Goal: Task Accomplishment & Management: Complete application form

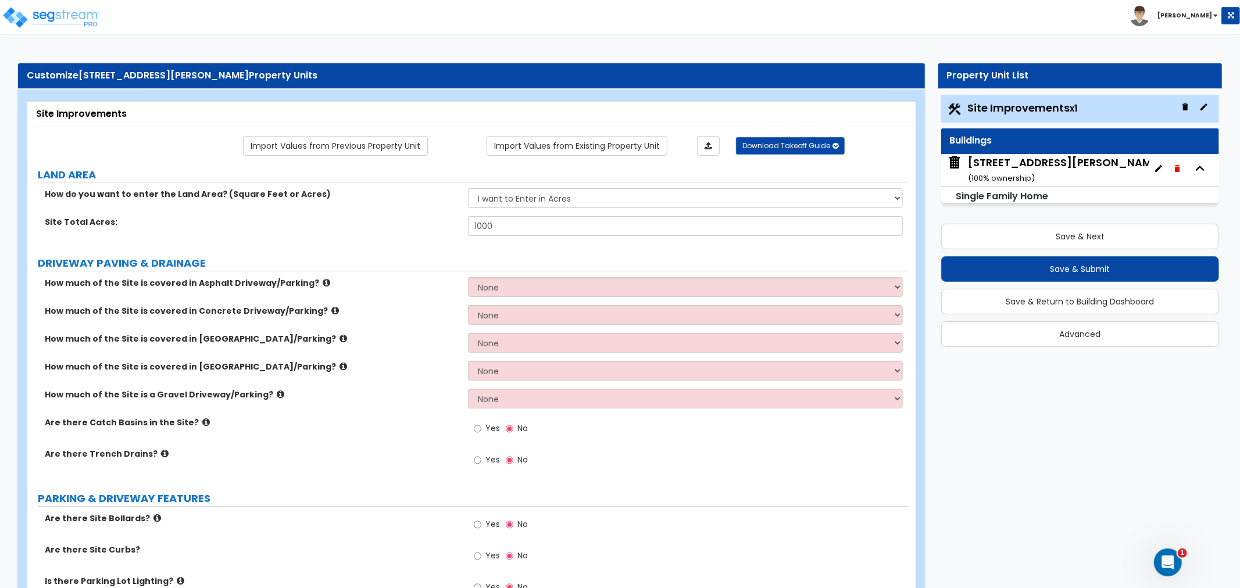
click at [1022, 173] on small "( 100 % ownership)" at bounding box center [1001, 178] width 67 height 11
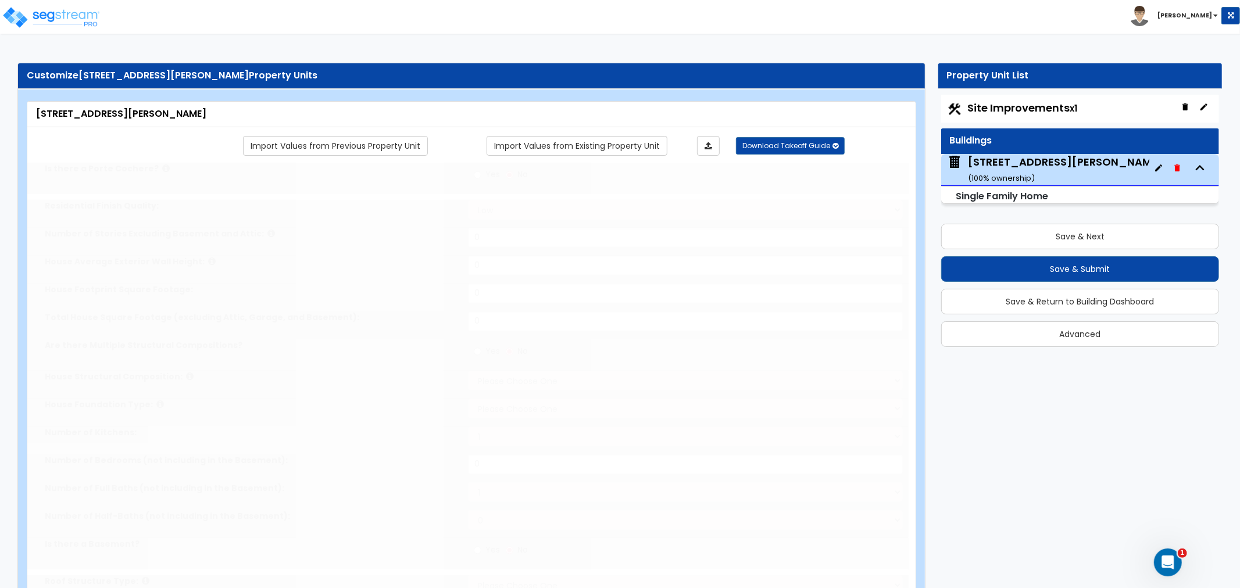
type input "1"
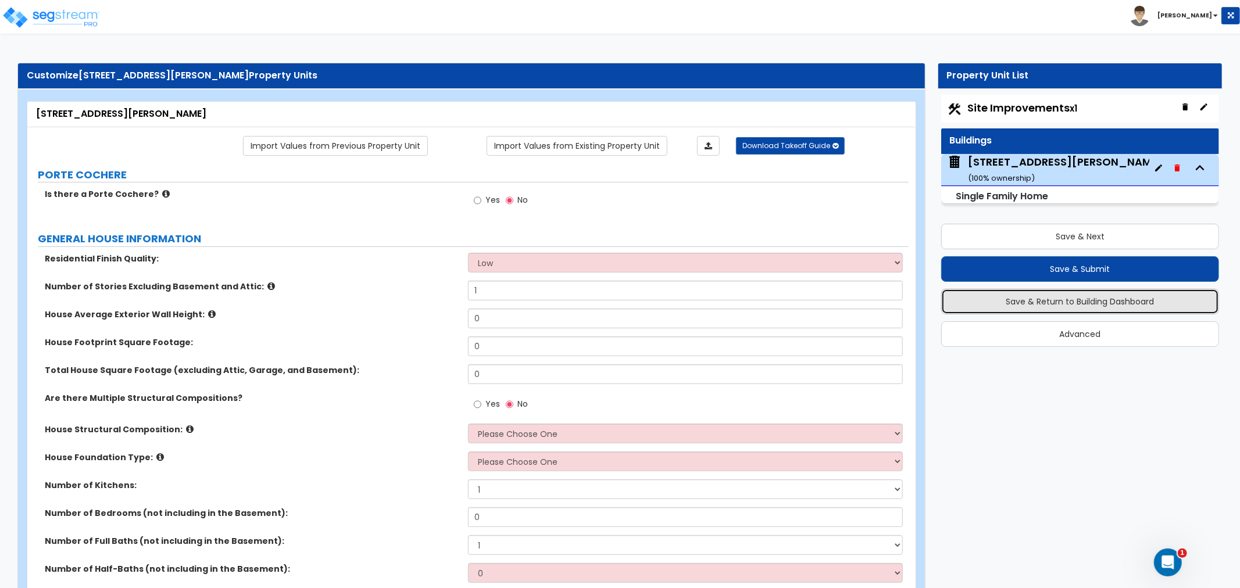
click at [1090, 297] on button "Save & Return to Building Dashboard" at bounding box center [1080, 302] width 278 height 26
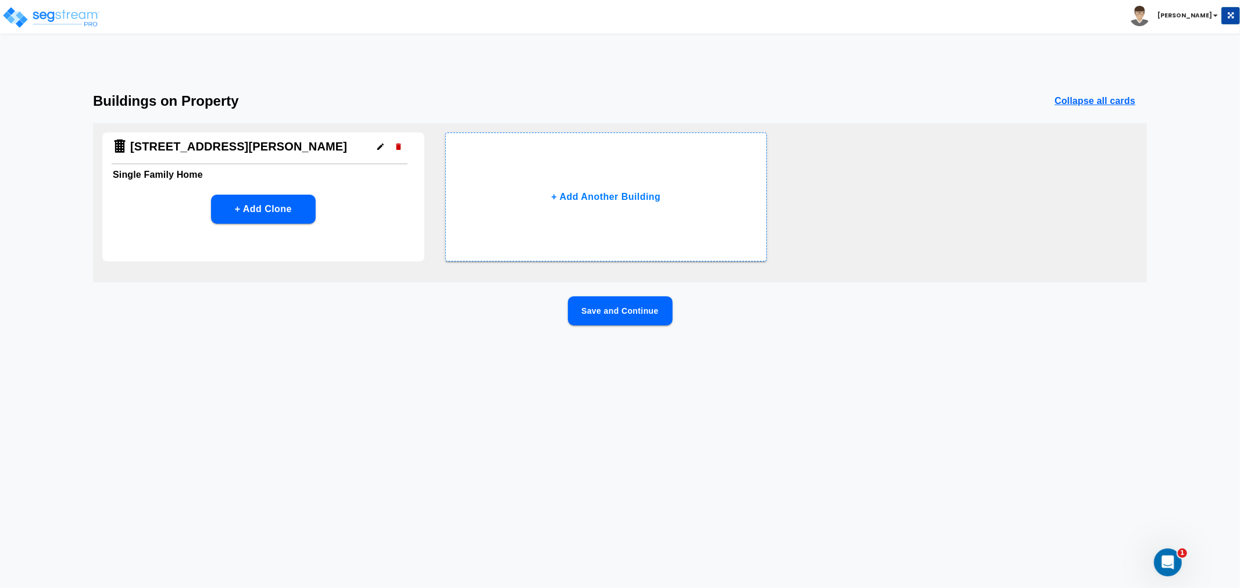
click at [394, 146] on icon "button" at bounding box center [398, 146] width 9 height 9
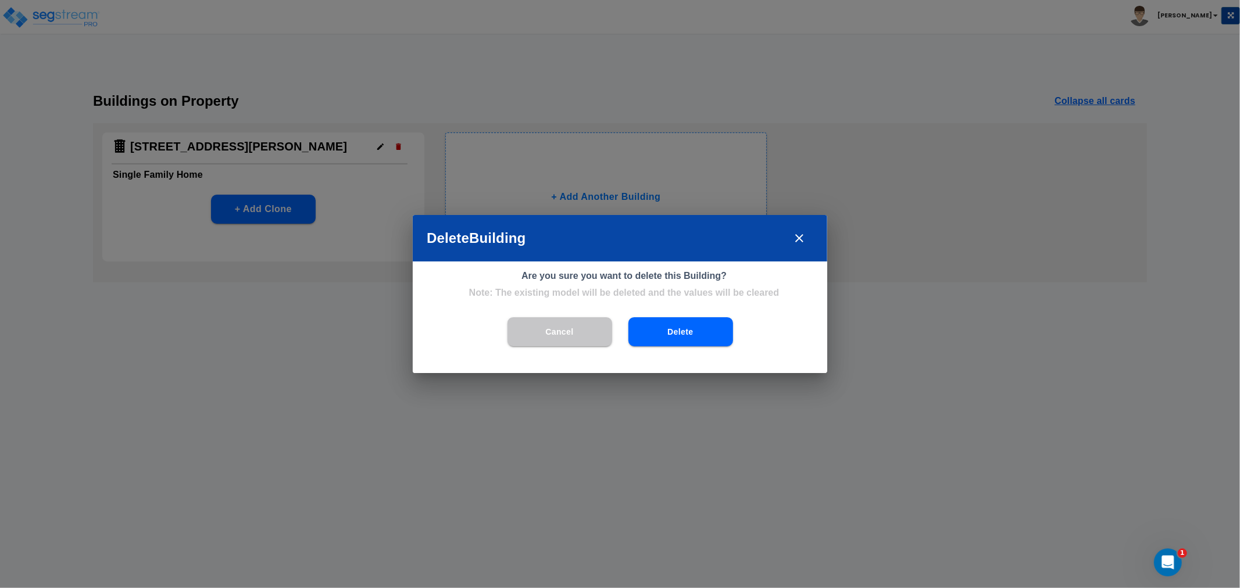
click at [653, 331] on button "Delete" at bounding box center [680, 331] width 105 height 29
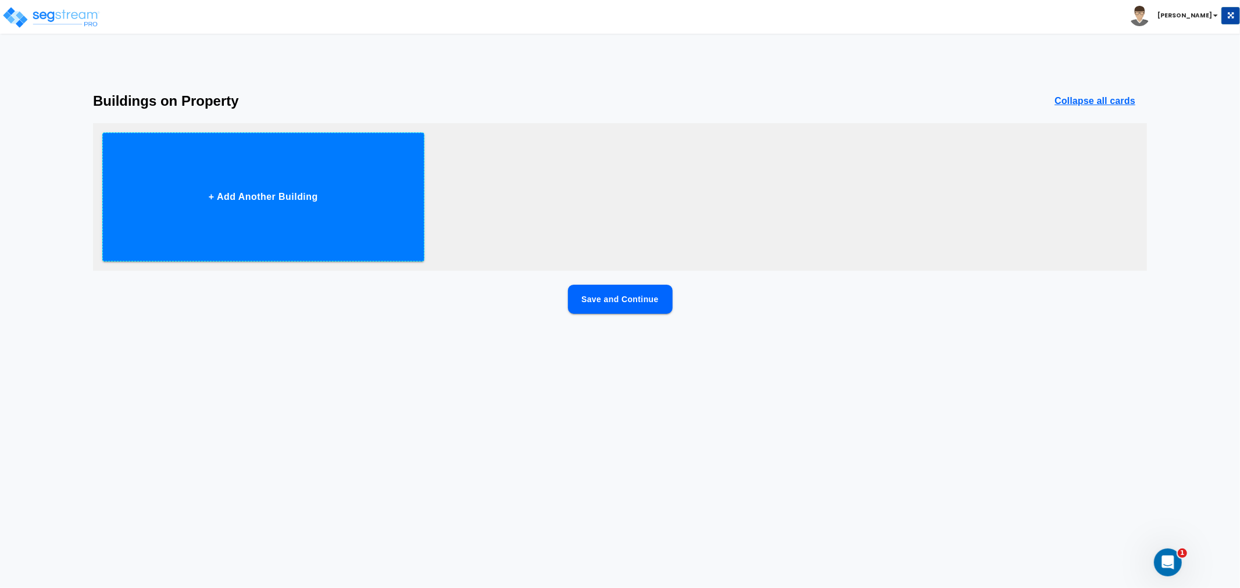
click at [270, 189] on button "+ Add Another Building" at bounding box center [263, 197] width 322 height 129
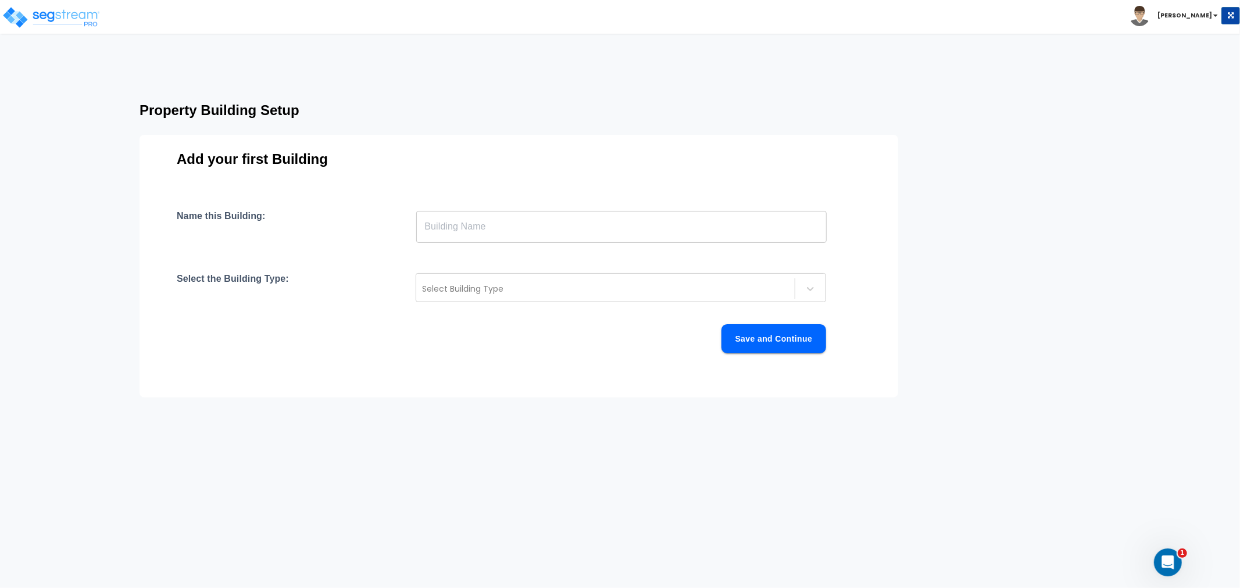
click at [509, 223] on input "text" at bounding box center [621, 226] width 410 height 33
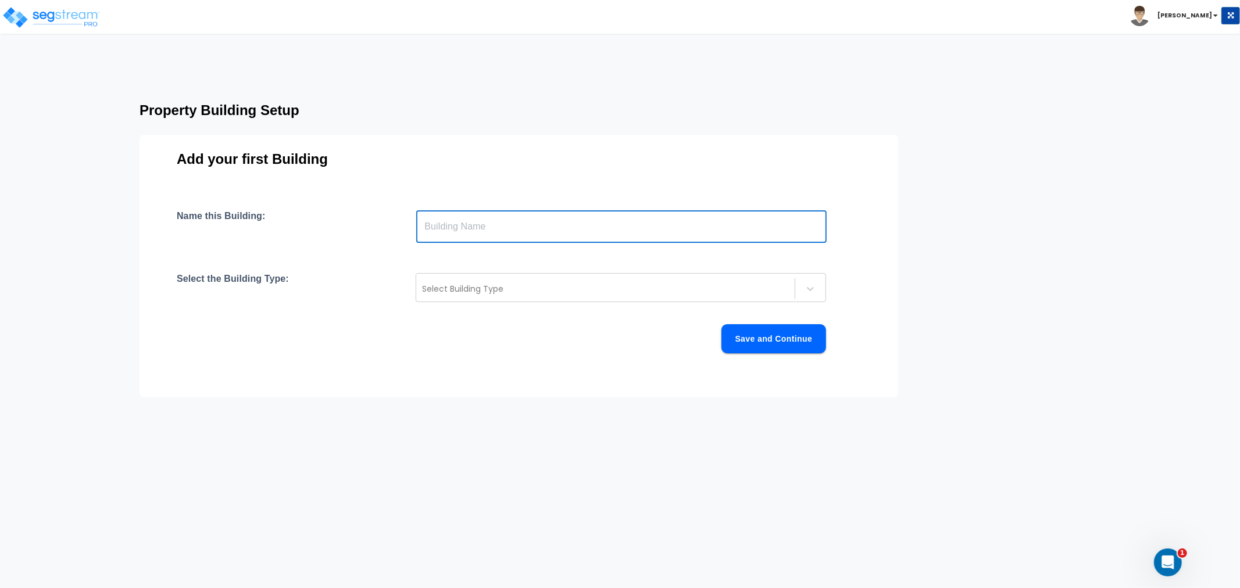
click at [490, 224] on input "text" at bounding box center [621, 226] width 410 height 33
paste input "[STREET_ADDRESS][PERSON_NAME]"
type input "[STREET_ADDRESS][PERSON_NAME]"
click at [560, 286] on div at bounding box center [605, 289] width 367 height 14
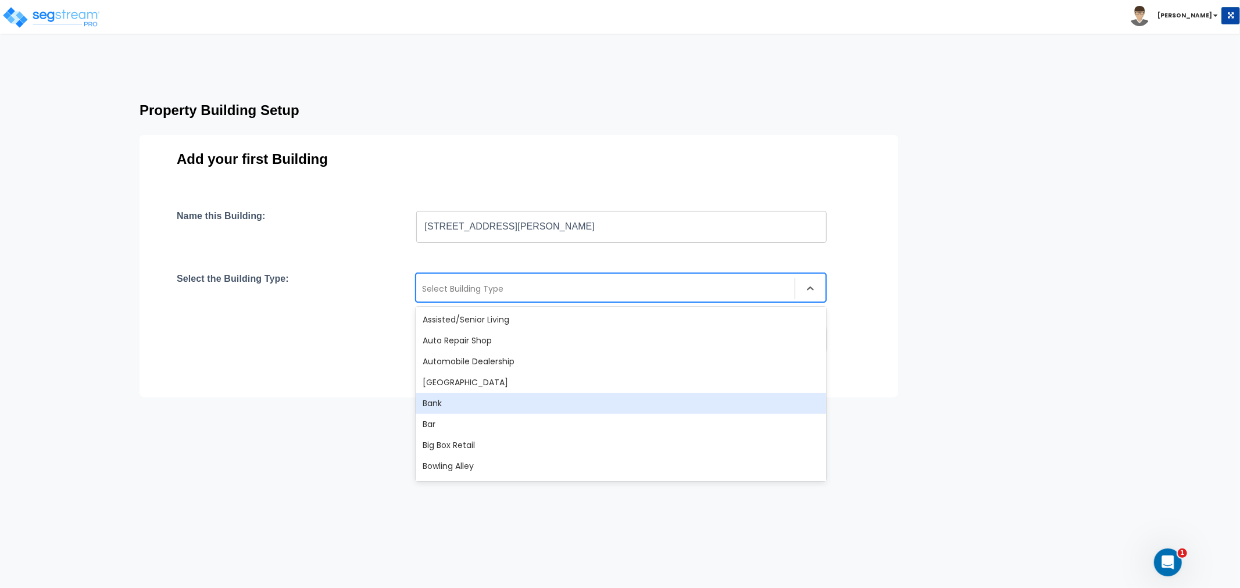
scroll to position [258, 0]
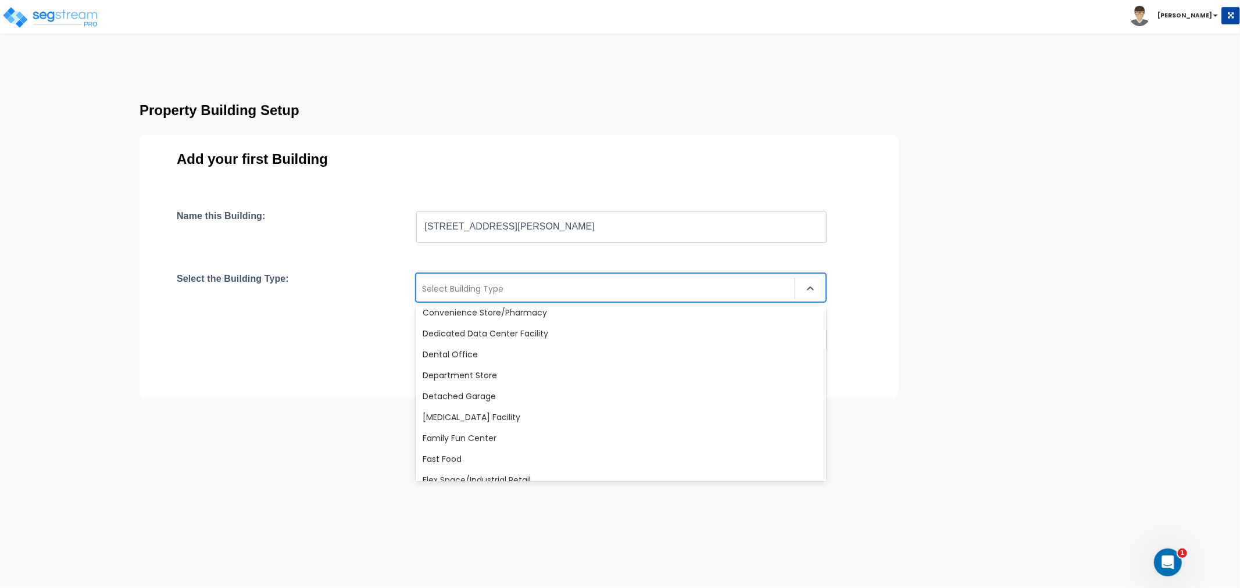
click at [516, 285] on div at bounding box center [605, 289] width 367 height 14
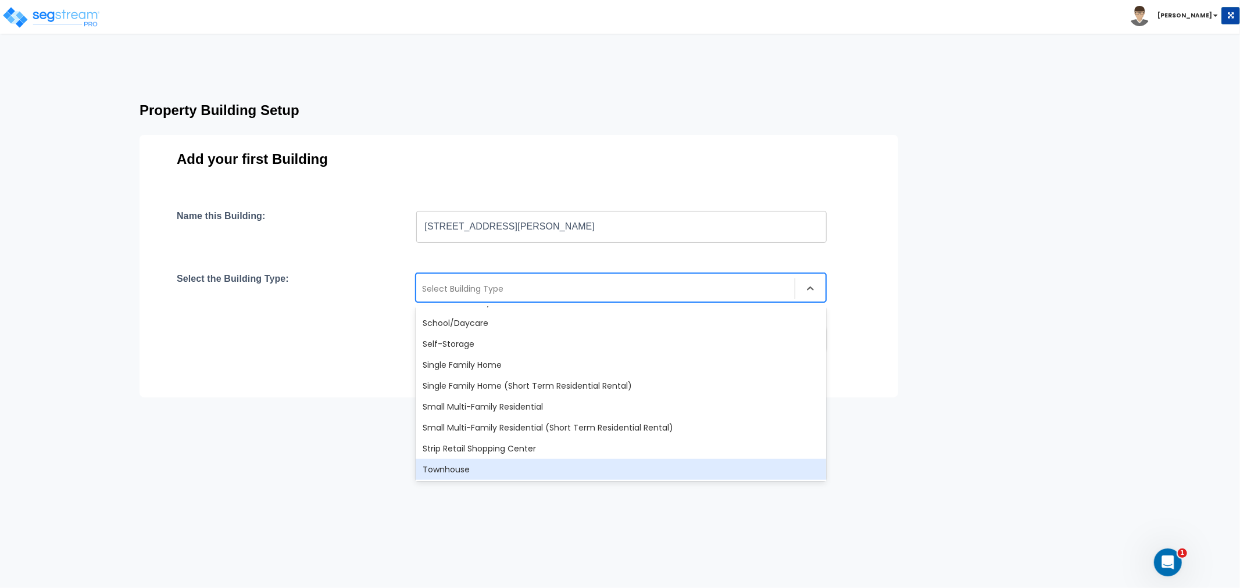
scroll to position [936, 0]
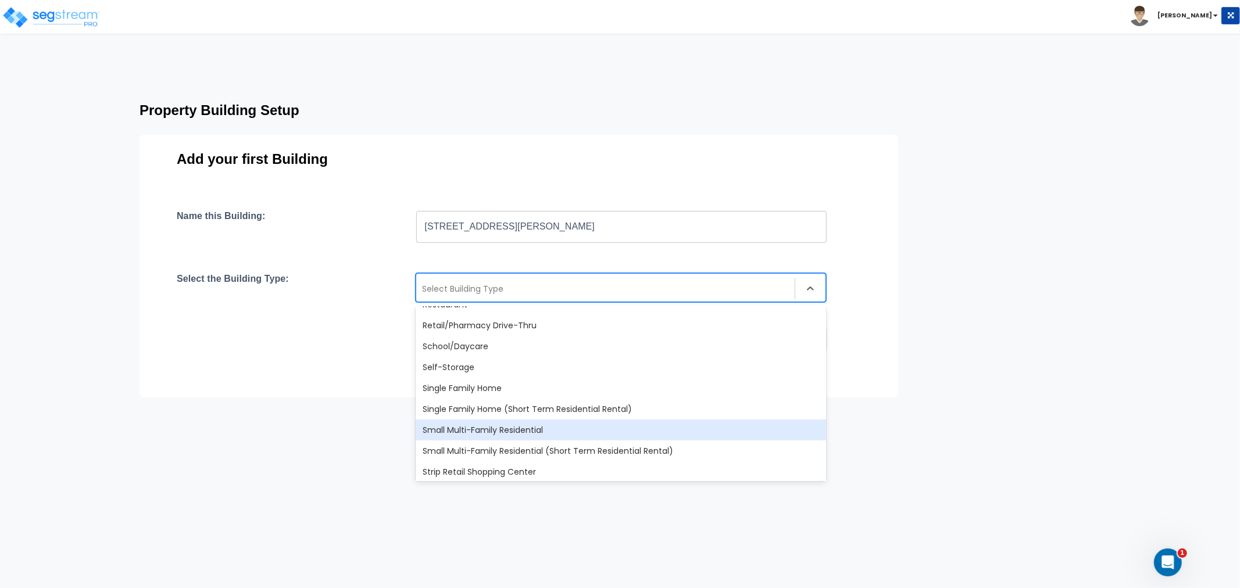
click at [499, 428] on div "Small Multi-Family Residential" at bounding box center [621, 430] width 410 height 21
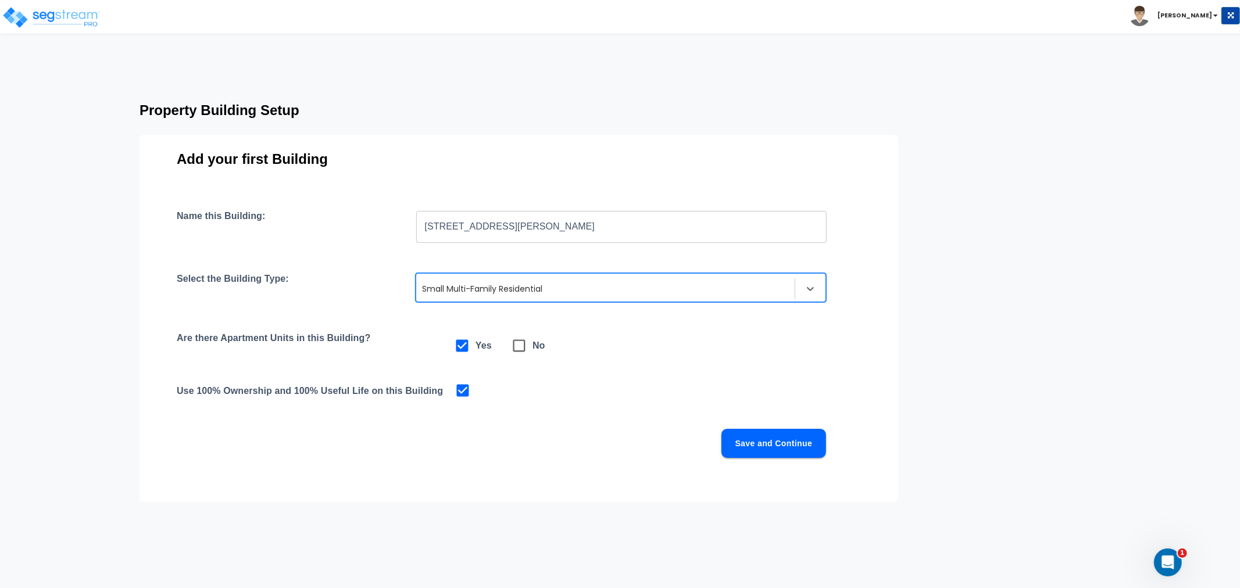
click at [769, 431] on button "Save and Continue" at bounding box center [773, 443] width 105 height 29
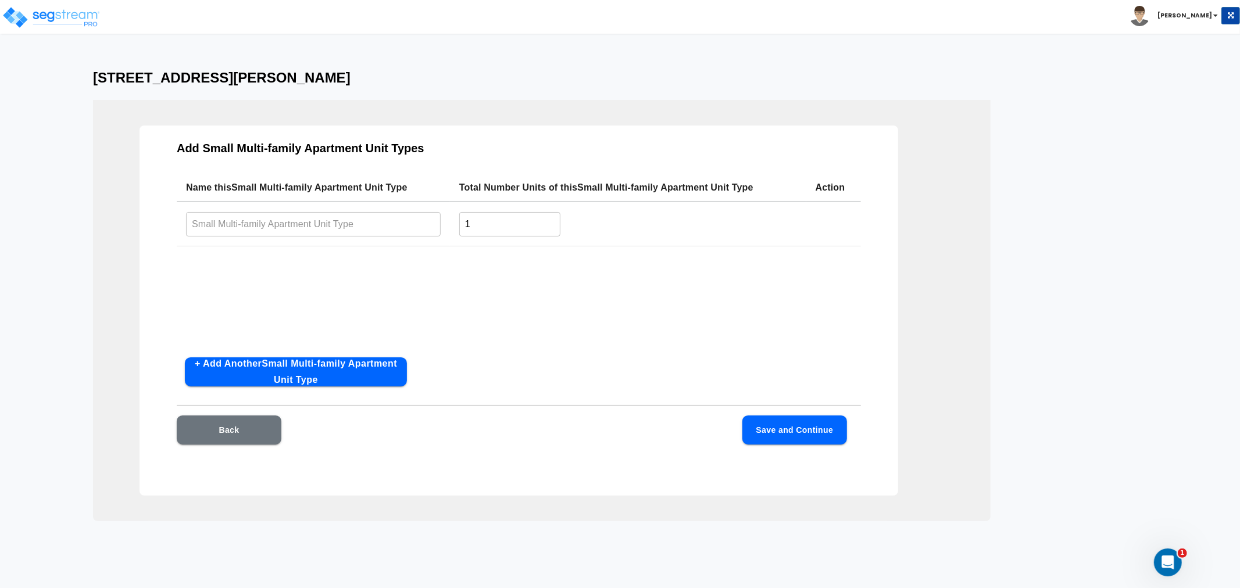
click at [258, 230] on input "text" at bounding box center [313, 224] width 255 height 25
type input "3BD/2BA"
click at [310, 375] on button "+ Add Another Small Multi-family Apartment Unit Type" at bounding box center [296, 371] width 222 height 29
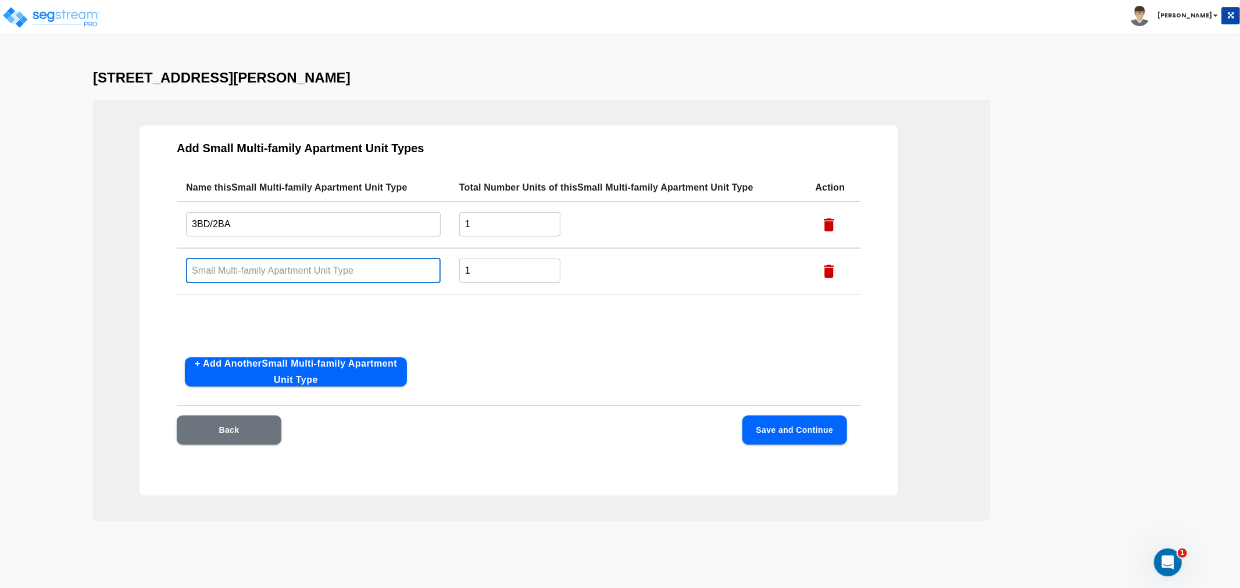
click at [248, 271] on input "text" at bounding box center [313, 270] width 255 height 25
type input "4BD/2BA"
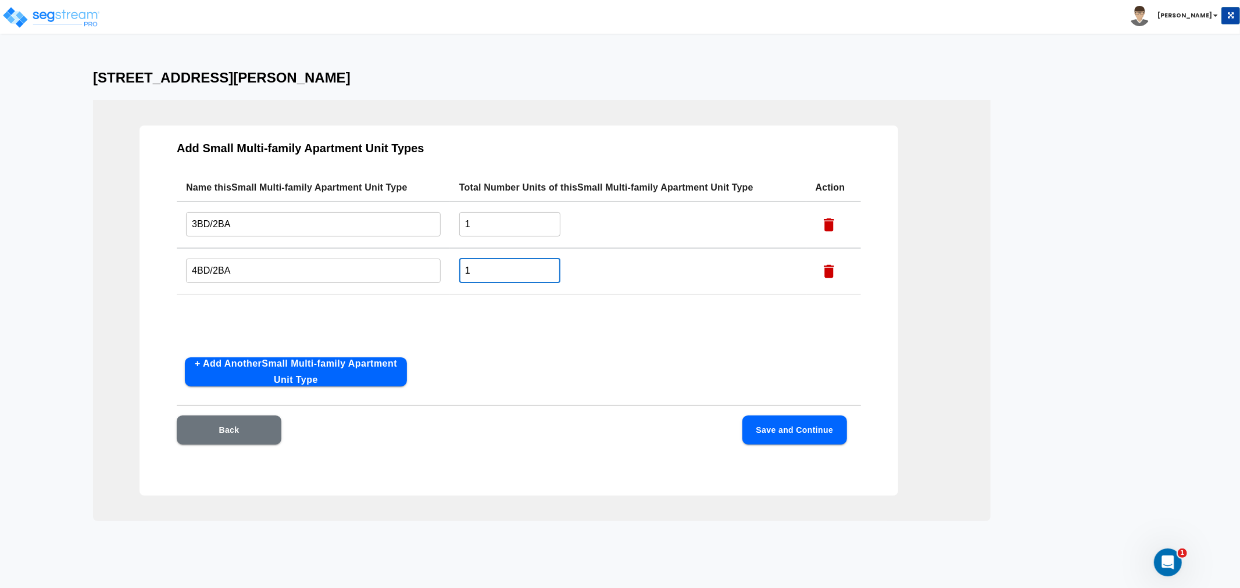
click at [513, 266] on input "1" at bounding box center [509, 270] width 101 height 25
click at [586, 373] on div "Add Small Multi-family Apartment Unit Types Name this Small Multi-family Apartm…" at bounding box center [518, 311] width 759 height 370
click at [789, 429] on button "Save and Continue" at bounding box center [794, 430] width 105 height 29
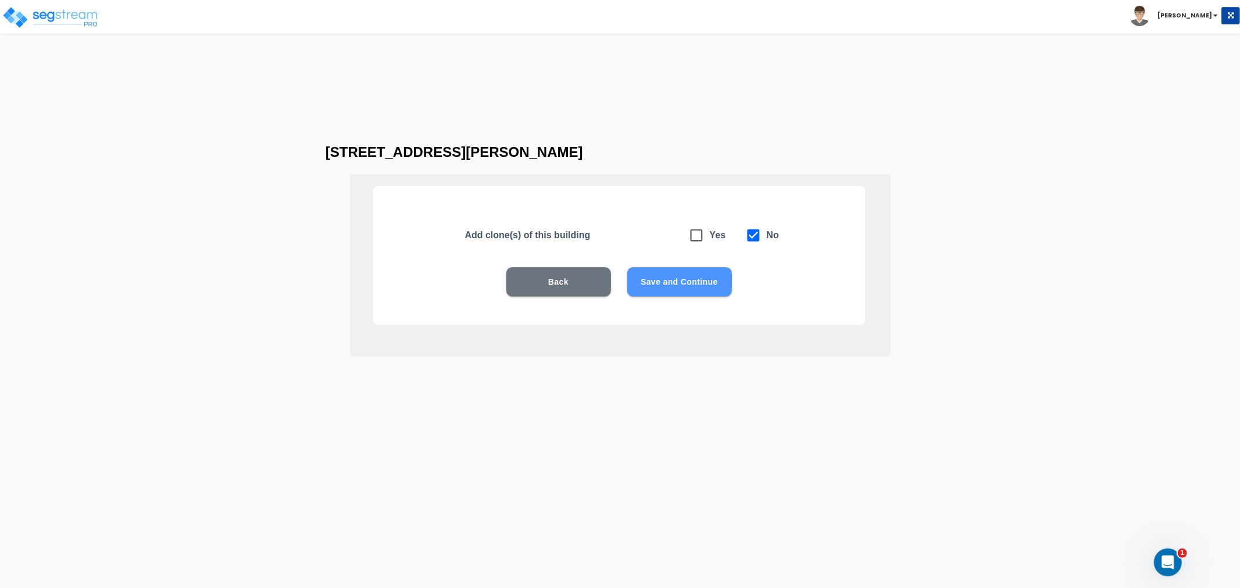
click at [645, 281] on button "Save and Continue" at bounding box center [679, 281] width 105 height 29
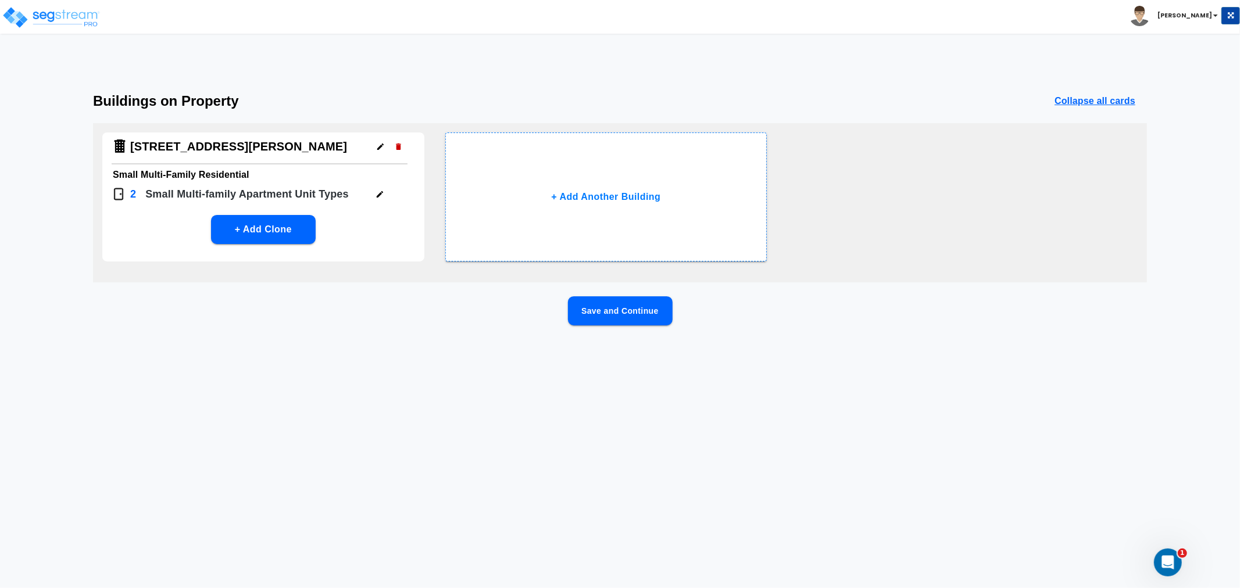
click at [621, 309] on button "Save and Continue" at bounding box center [620, 310] width 105 height 29
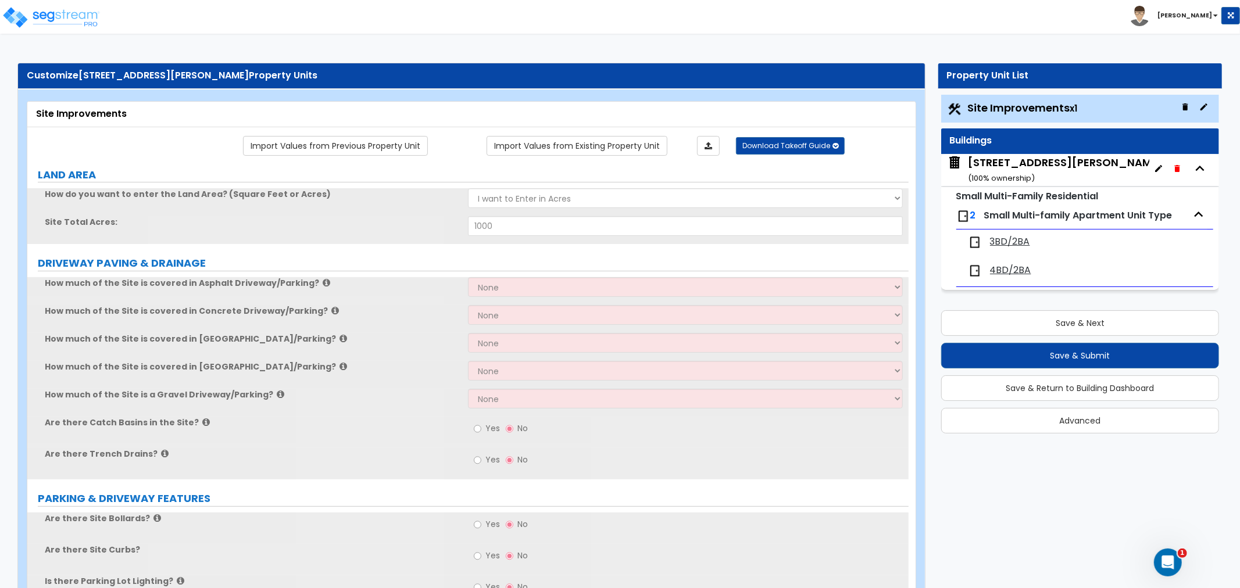
click at [1000, 106] on span "Site Improvements x1" at bounding box center [1023, 108] width 110 height 15
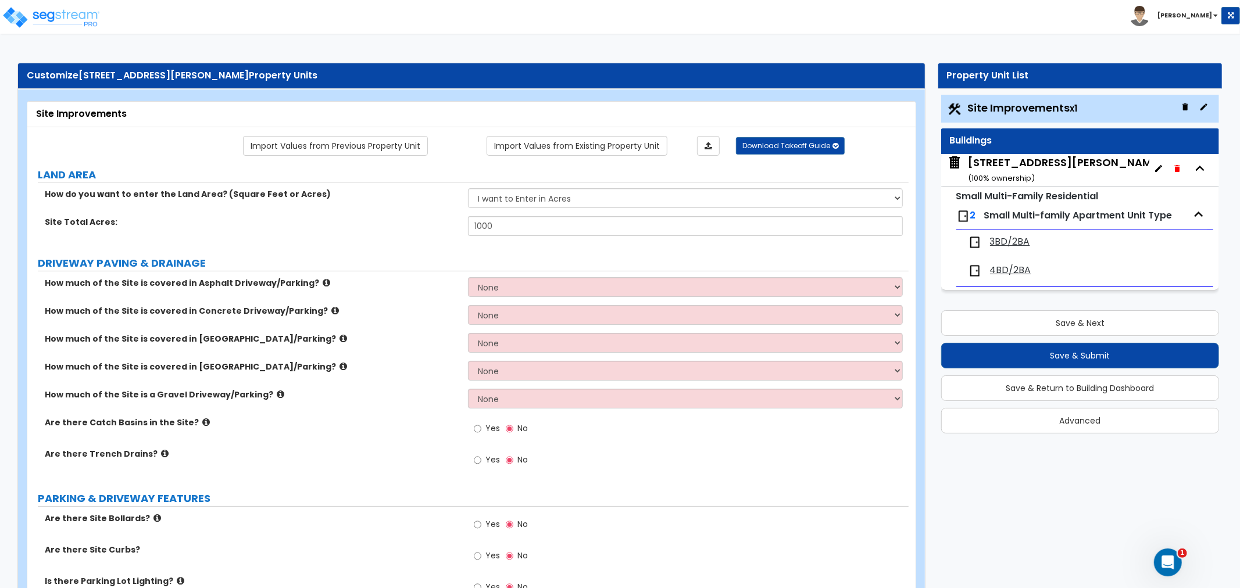
click at [1013, 112] on span "Site Improvements x1" at bounding box center [1023, 108] width 110 height 15
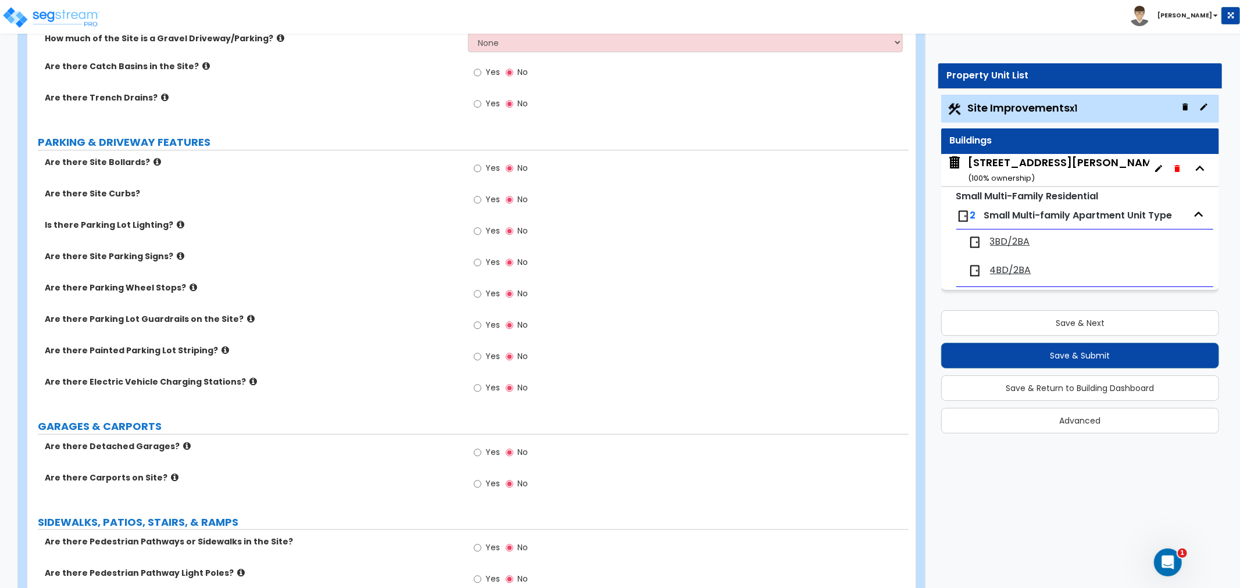
scroll to position [0, 0]
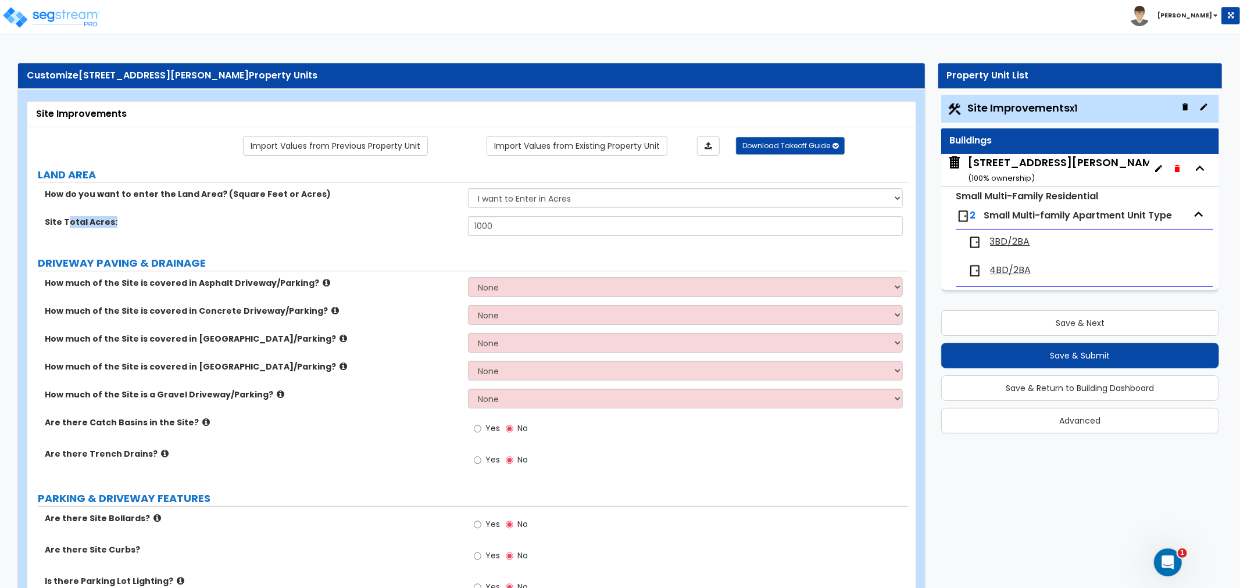
drag, startPoint x: 66, startPoint y: 221, endPoint x: 485, endPoint y: 227, distance: 419.1
click at [485, 227] on div "Site Total Acres: 1000" at bounding box center [467, 230] width 881 height 28
click at [1010, 109] on span "Site Improvements x1" at bounding box center [1023, 108] width 110 height 15
drag, startPoint x: 506, startPoint y: 224, endPoint x: 413, endPoint y: 234, distance: 93.5
click at [413, 234] on div "Site Total Acres: 1000" at bounding box center [467, 230] width 881 height 28
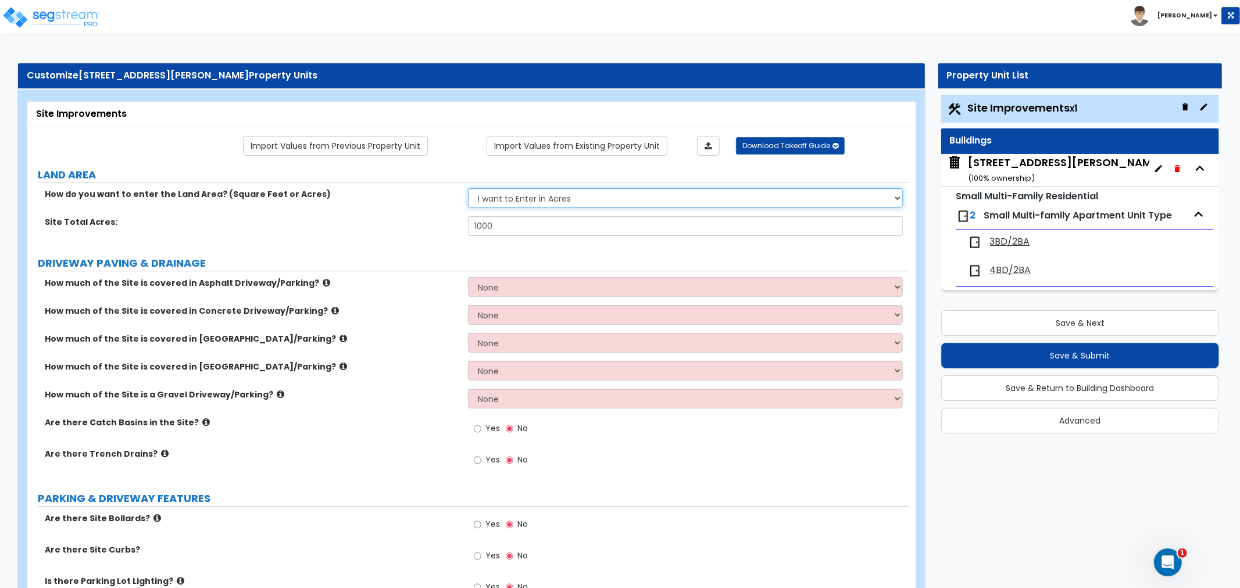
click at [579, 199] on select "I want to Enter in [GEOGRAPHIC_DATA] I want to Enter in Square Feet" at bounding box center [685, 198] width 435 height 20
click at [510, 269] on label "DRIVEWAY PAVING & DRAINAGE" at bounding box center [473, 263] width 871 height 15
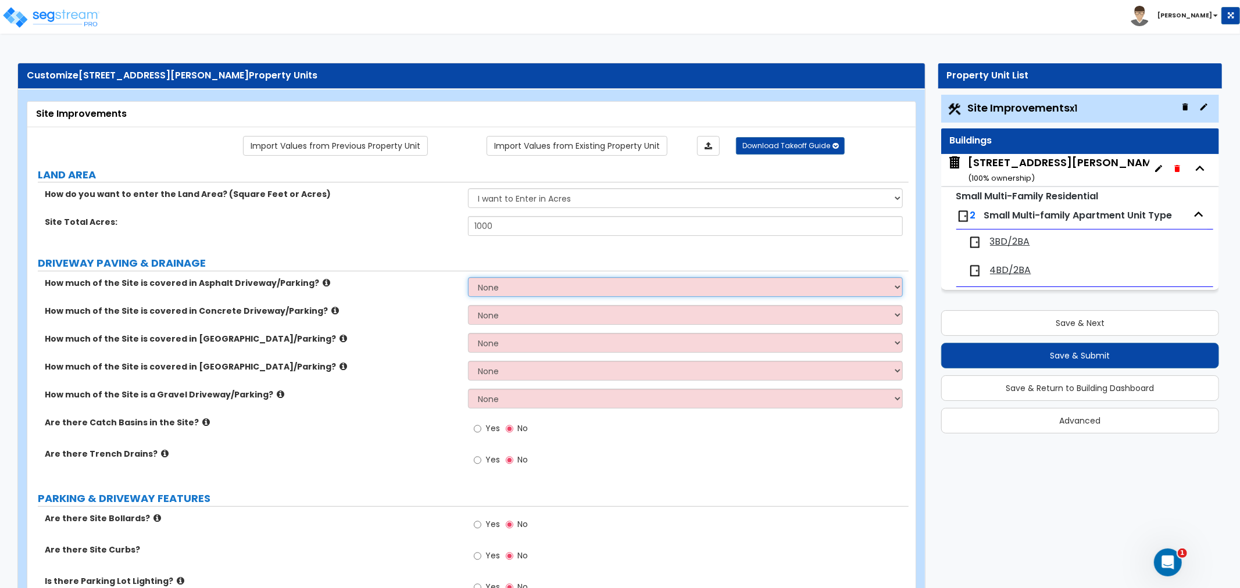
click at [524, 291] on select "None I want to Enter an Approximate Percentage I want to Enter the Square Foota…" at bounding box center [685, 287] width 435 height 20
select select "2"
click at [468, 277] on select "None I want to Enter an Approximate Percentage I want to Enter the Square Foota…" at bounding box center [685, 287] width 435 height 20
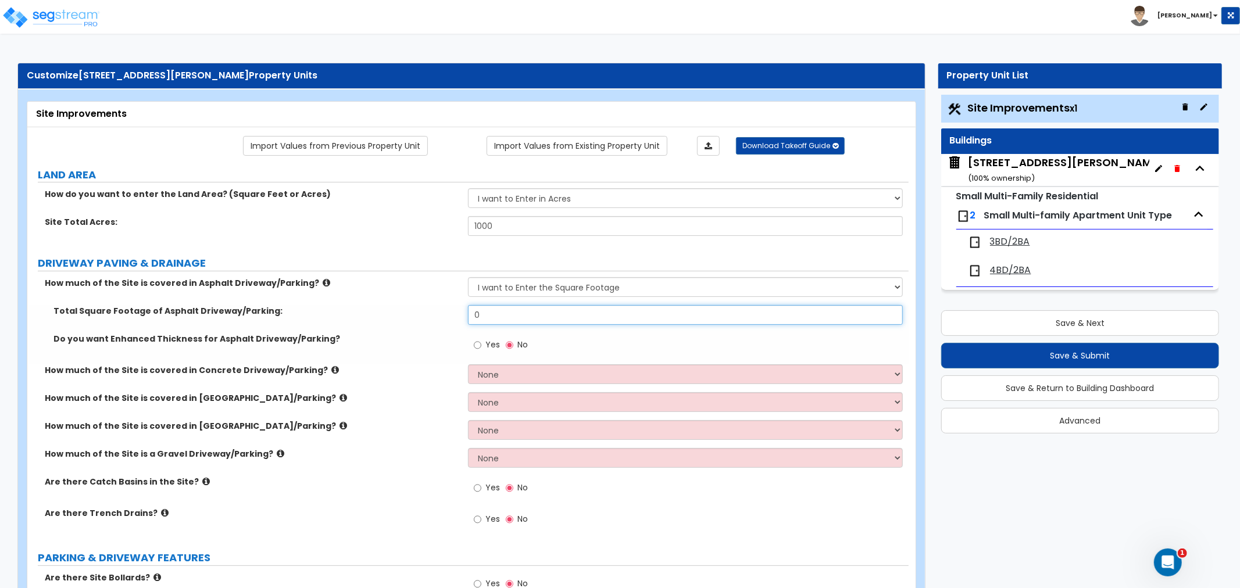
drag, startPoint x: 510, startPoint y: 320, endPoint x: 357, endPoint y: 335, distance: 154.1
click at [357, 335] on div "Total Square Footage of Asphalt Driveway/Parking: 0 Do you want Enhanced Thickn…" at bounding box center [468, 334] width 864 height 59
click at [477, 345] on input "Yes" at bounding box center [478, 345] width 8 height 13
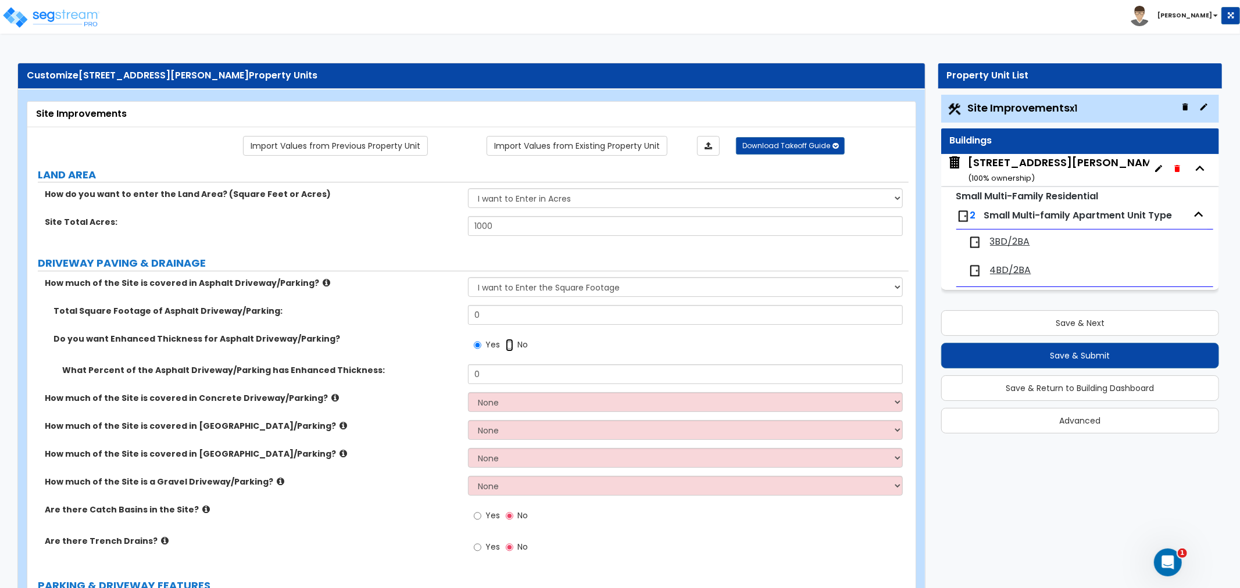
click at [508, 346] on input "No" at bounding box center [510, 345] width 8 height 13
radio input "false"
radio input "true"
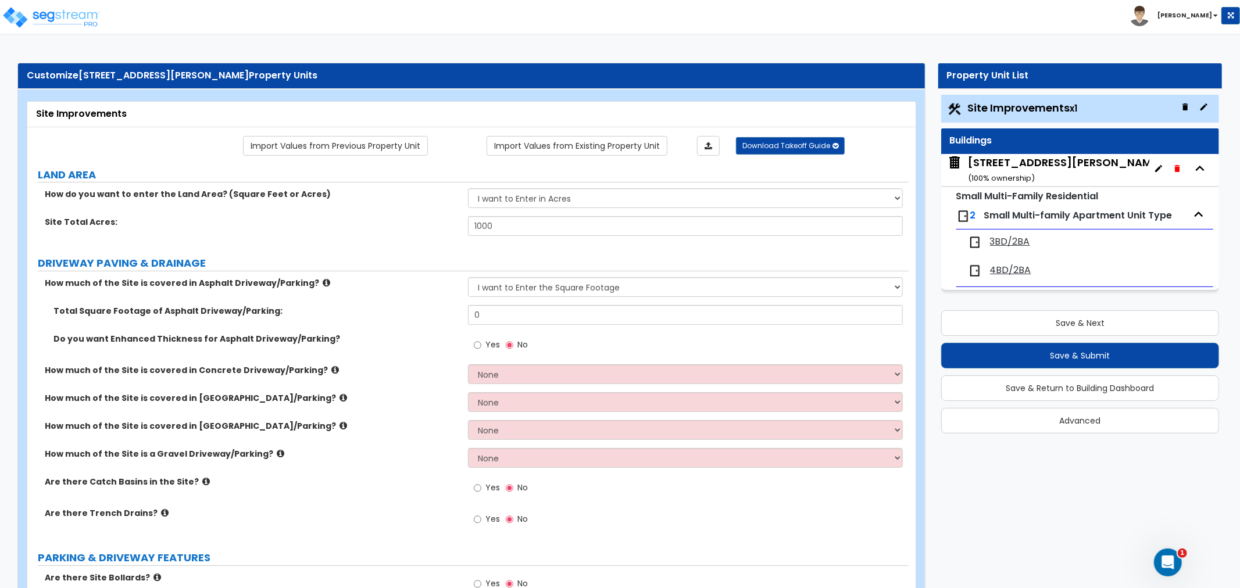
click at [1049, 171] on div "[STREET_ADDRESS][PERSON_NAME] ( 100 % ownership)" at bounding box center [1065, 170] width 195 height 30
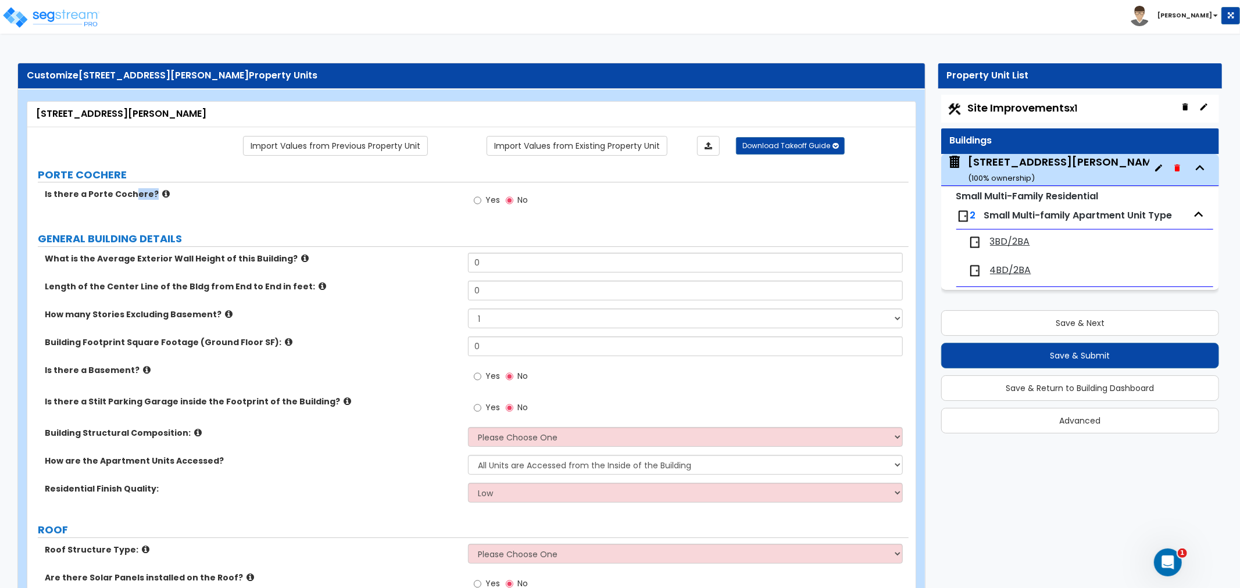
drag, startPoint x: 131, startPoint y: 206, endPoint x: 281, endPoint y: 198, distance: 150.2
click at [281, 198] on div "Is there a Porte Cochere? Yes No" at bounding box center [467, 203] width 881 height 31
drag, startPoint x: 80, startPoint y: 266, endPoint x: 266, endPoint y: 270, distance: 186.0
click at [266, 270] on div "What is the Average Exterior Wall Height of this Building? 0" at bounding box center [467, 267] width 881 height 28
drag, startPoint x: 165, startPoint y: 294, endPoint x: 291, endPoint y: 294, distance: 126.1
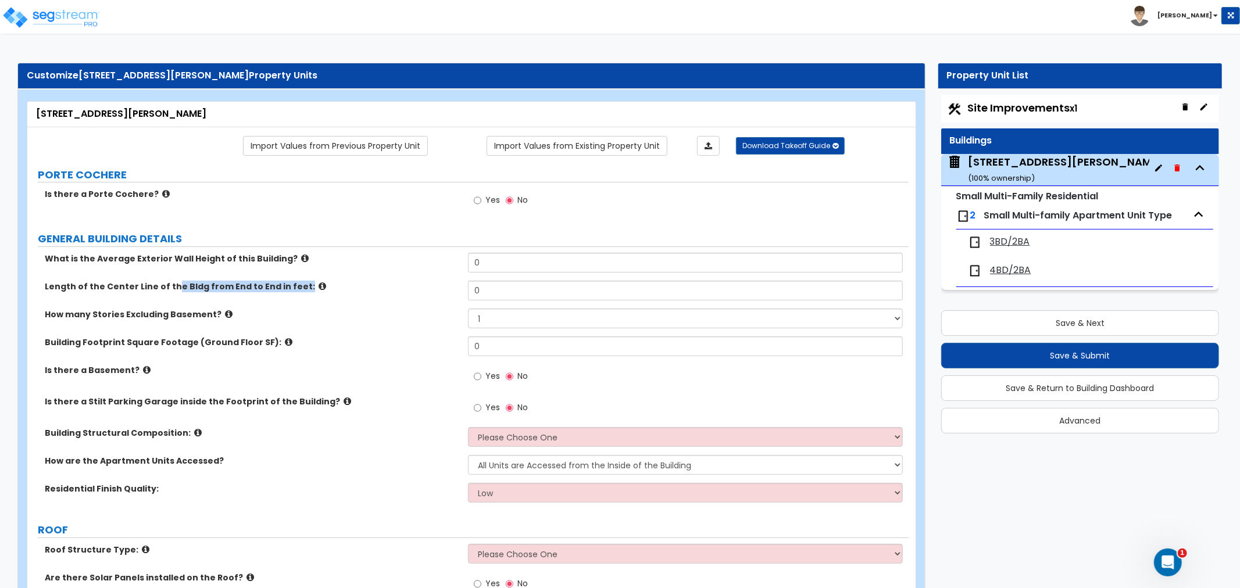
click at [291, 294] on div "Length of the Center Line of the Bldg from End to End in feet: 0" at bounding box center [467, 295] width 881 height 28
click at [327, 266] on div "What is the Average Exterior Wall Height of this Building? 0" at bounding box center [467, 267] width 881 height 28
click at [301, 257] on icon at bounding box center [305, 258] width 8 height 9
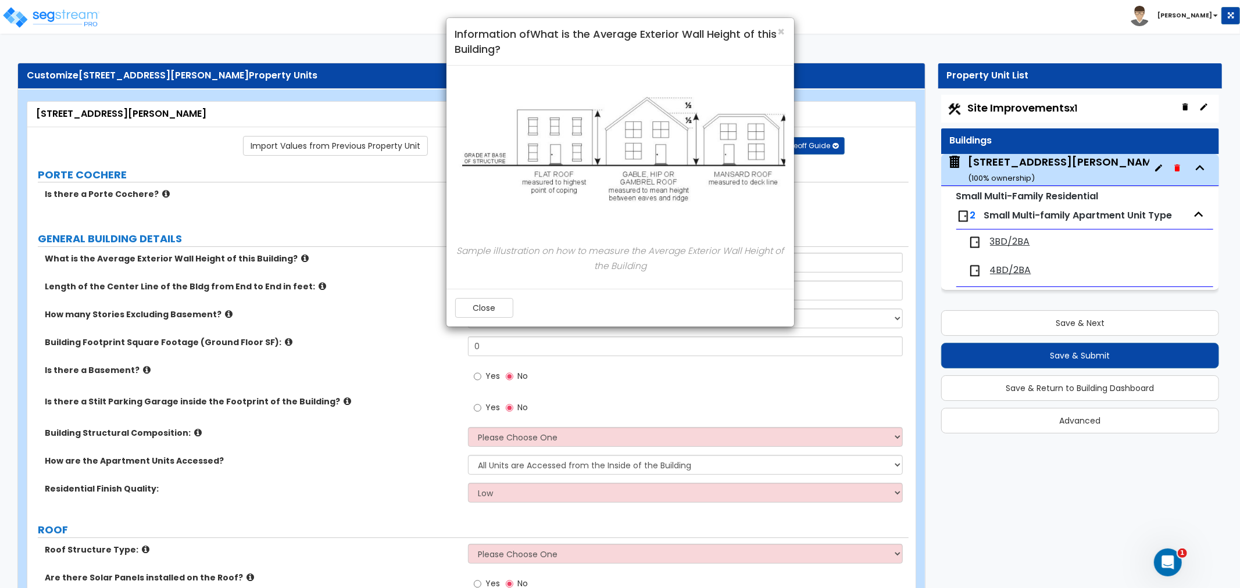
click at [344, 198] on div "× Information of What is the Average Exterior Wall Height of this Building? Sam…" at bounding box center [620, 294] width 1240 height 588
click at [782, 33] on span "×" at bounding box center [782, 31] width 8 height 17
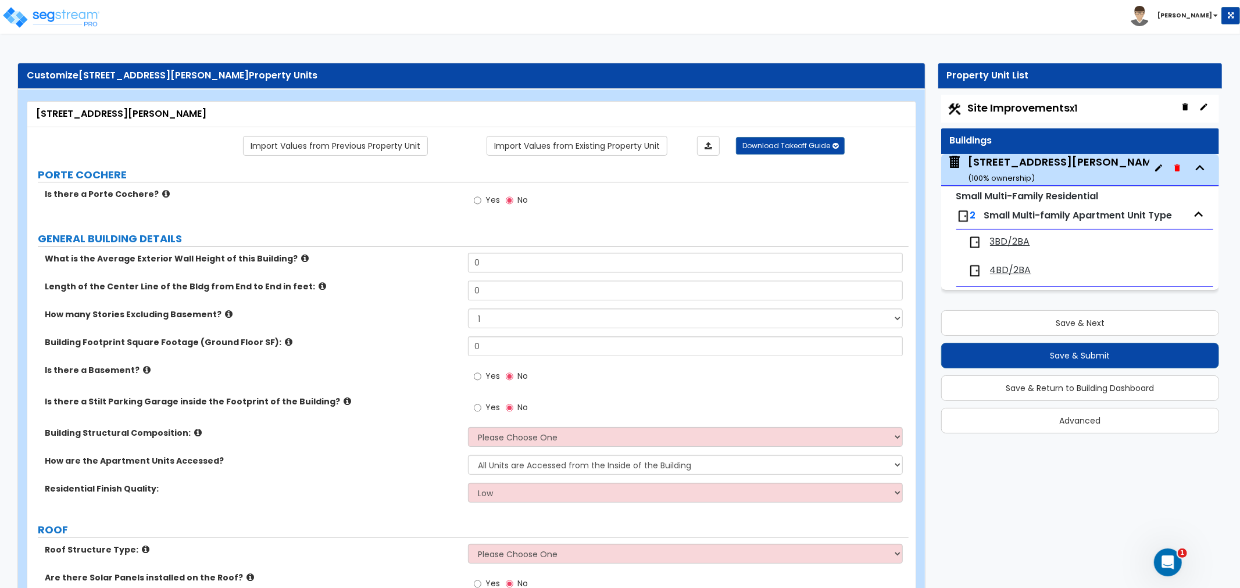
click at [319, 286] on icon at bounding box center [323, 286] width 8 height 9
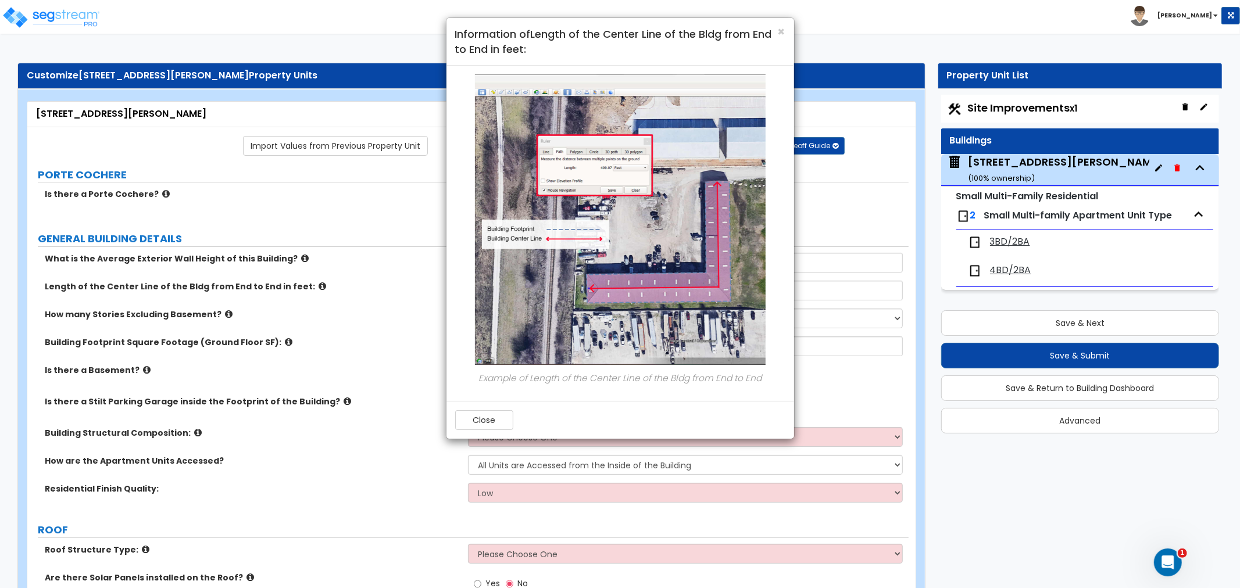
click at [787, 30] on div "× Information of Length of the Center Line of the Bldg from End to End in feet:" at bounding box center [620, 42] width 348 height 48
click at [780, 31] on span "×" at bounding box center [782, 31] width 8 height 17
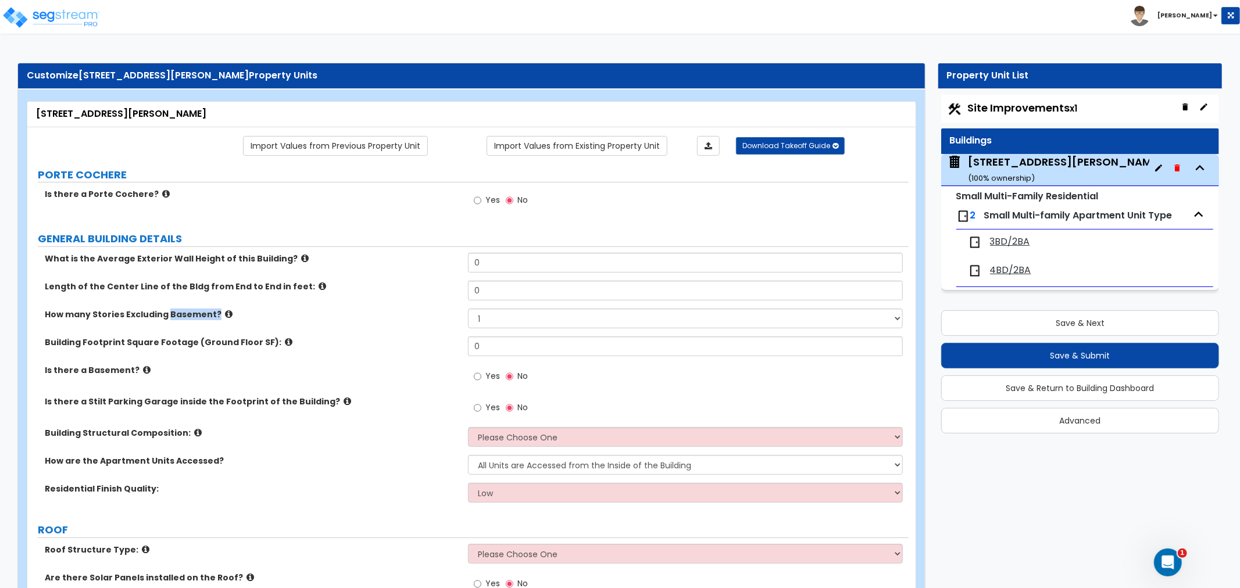
drag, startPoint x: 231, startPoint y: 319, endPoint x: 286, endPoint y: 320, distance: 54.6
click at [286, 320] on label "How many Stories Excluding Basement?" at bounding box center [252, 315] width 414 height 12
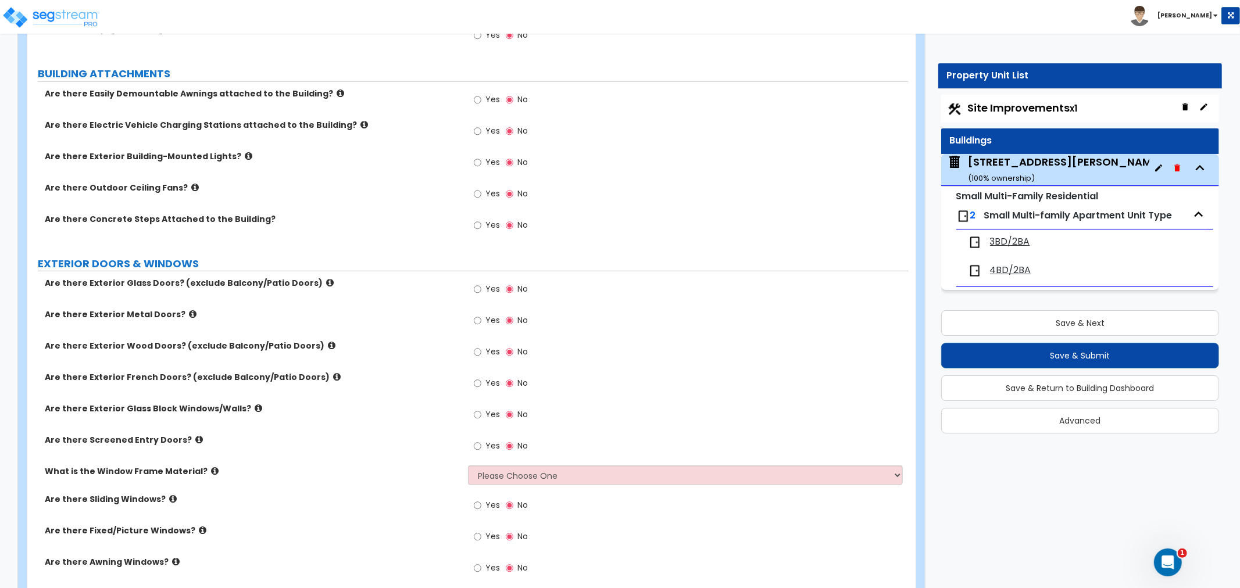
scroll to position [646, 0]
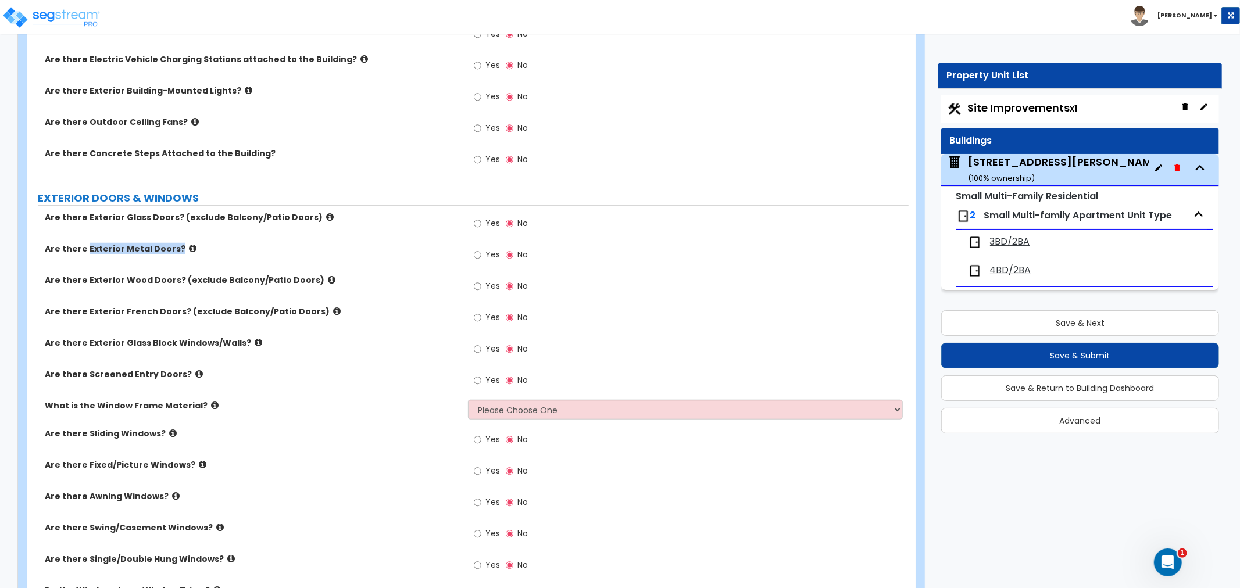
drag, startPoint x: 84, startPoint y: 253, endPoint x: 258, endPoint y: 253, distance: 173.8
click at [258, 253] on label "Are there Exterior Metal Doors?" at bounding box center [252, 249] width 414 height 12
drag, startPoint x: 45, startPoint y: 280, endPoint x: 310, endPoint y: 298, distance: 265.7
click at [310, 298] on div "Are there Exterior Wood Doors? (exclude Balcony/Patio Doors) Yes No" at bounding box center [467, 289] width 881 height 31
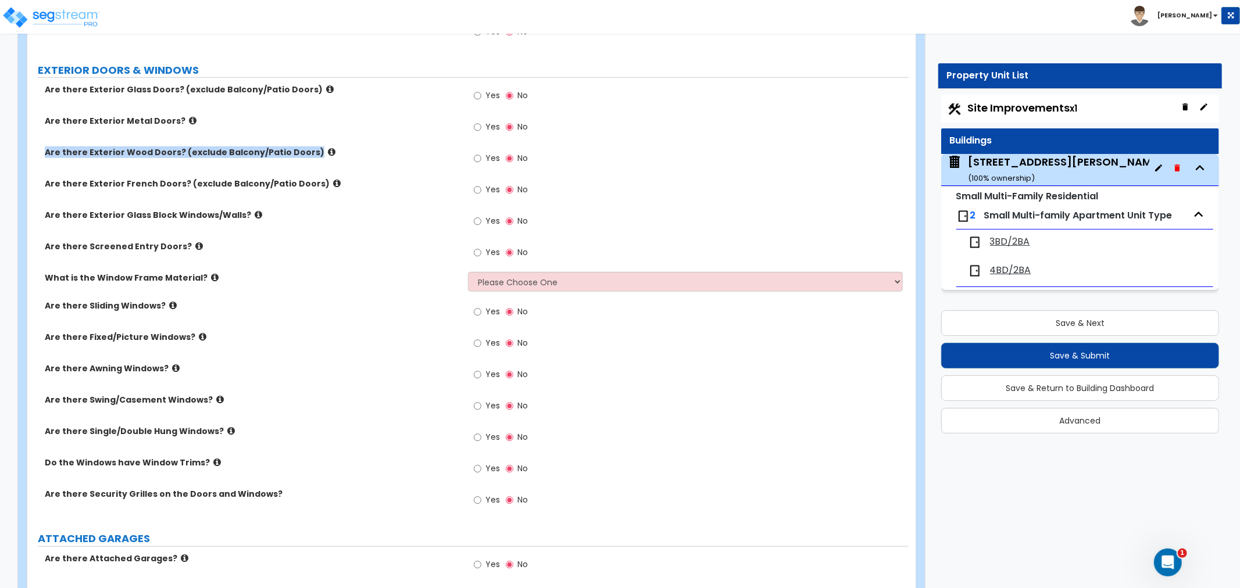
scroll to position [775, 0]
click at [475, 124] on input "Yes" at bounding box center [478, 126] width 8 height 13
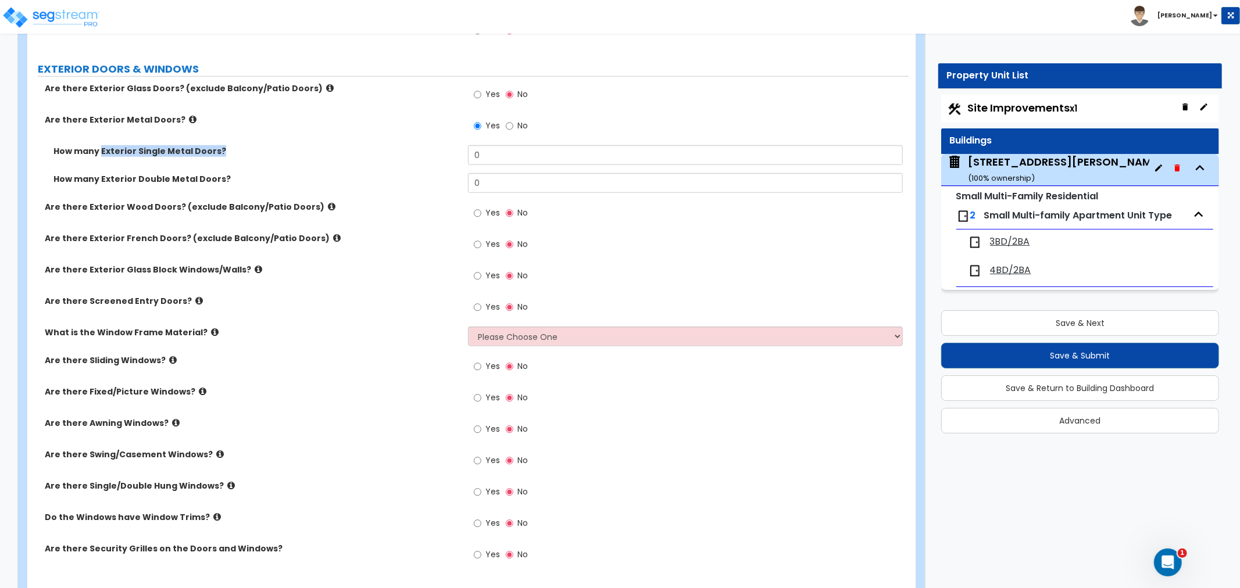
drag, startPoint x: 102, startPoint y: 158, endPoint x: 226, endPoint y: 173, distance: 124.7
click at [237, 159] on div "How many Exterior Single Metal Doors? 0" at bounding box center [467, 159] width 881 height 28
drag, startPoint x: 133, startPoint y: 178, endPoint x: 227, endPoint y: 182, distance: 94.8
click at [227, 182] on label "How many Exterior Double Metal Doors?" at bounding box center [256, 179] width 406 height 12
click at [502, 123] on div "Yes No" at bounding box center [501, 127] width 66 height 27
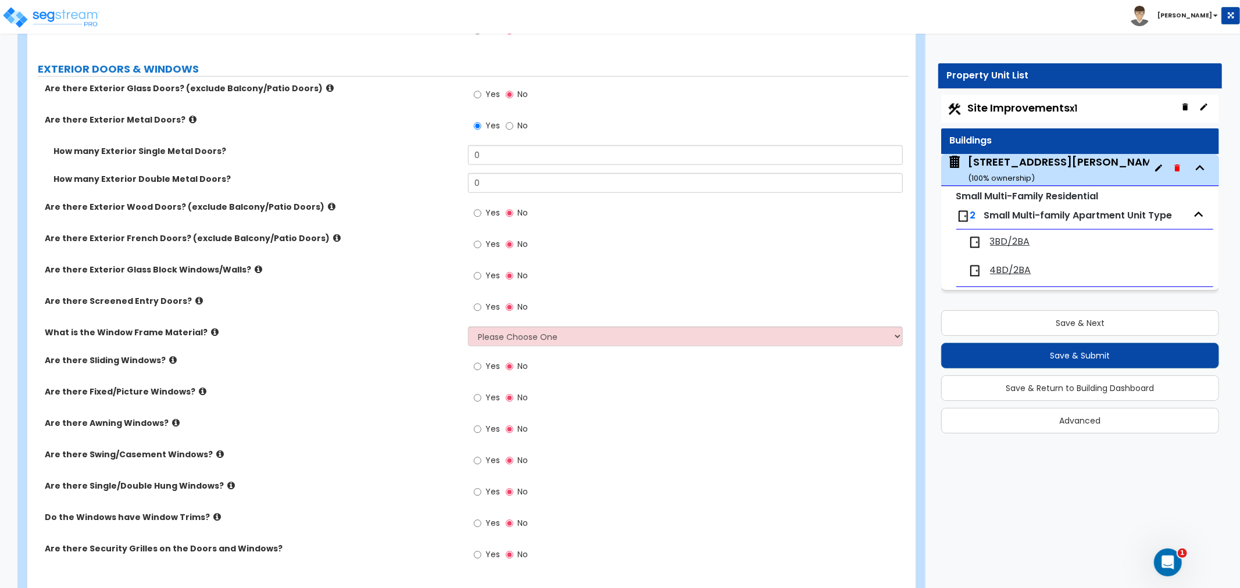
click at [513, 124] on label "No" at bounding box center [517, 127] width 22 height 20
click at [513, 124] on input "No" at bounding box center [510, 126] width 8 height 13
radio input "false"
radio input "true"
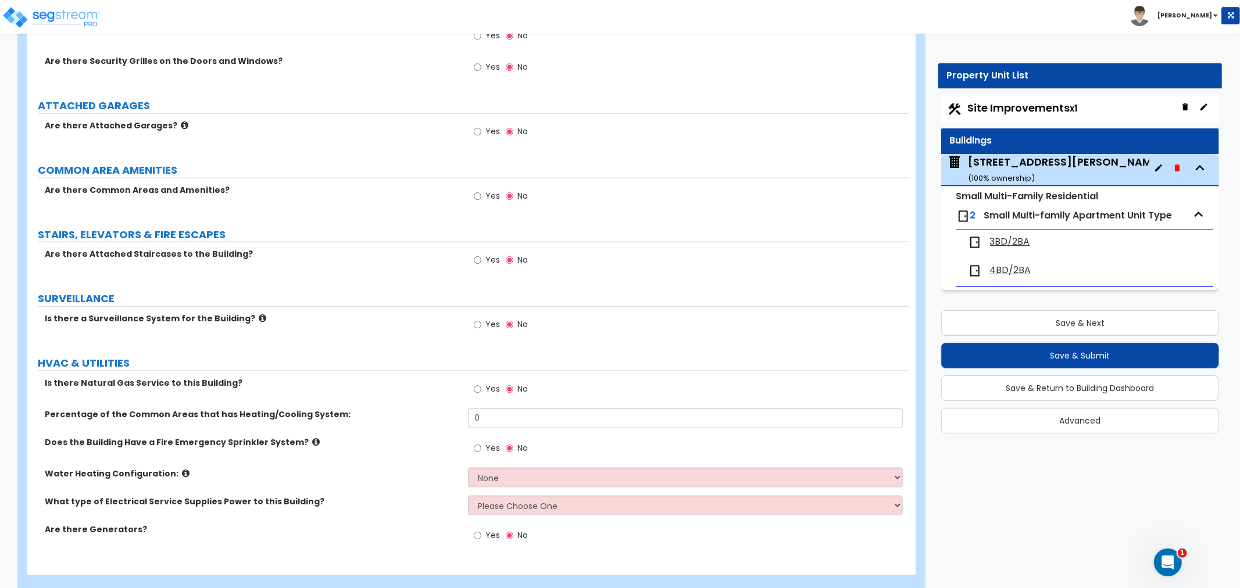
scroll to position [1227, 0]
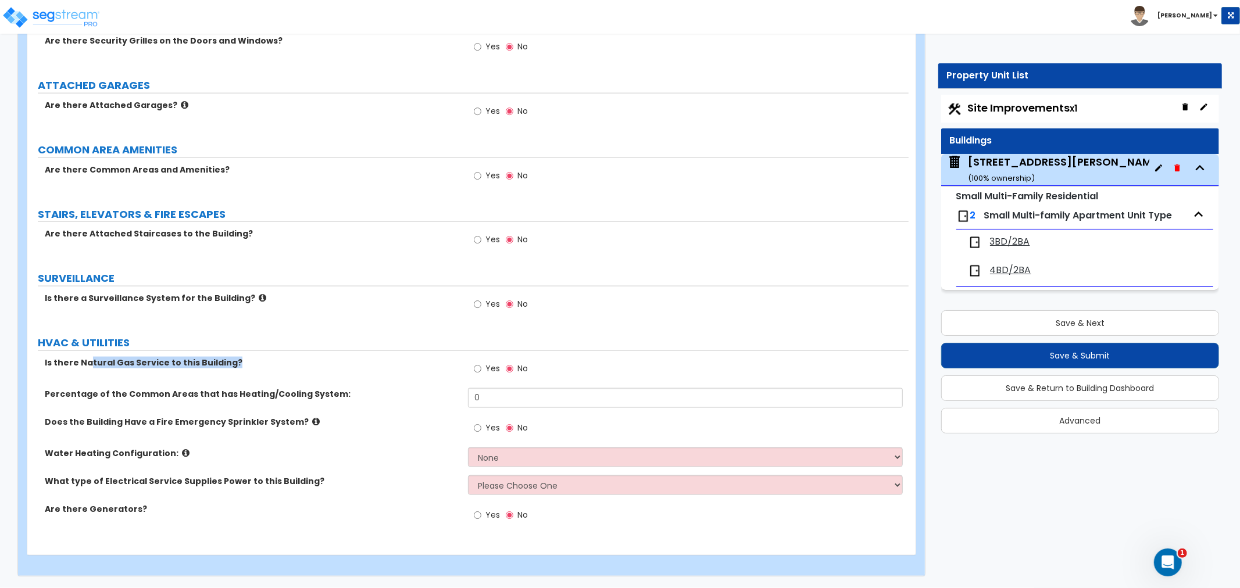
drag, startPoint x: 87, startPoint y: 369, endPoint x: 448, endPoint y: 387, distance: 360.8
click at [448, 387] on div "Is there Natural Gas Service to this Building? Yes No" at bounding box center [467, 372] width 881 height 31
drag, startPoint x: 73, startPoint y: 405, endPoint x: 339, endPoint y: 403, distance: 266.2
click at [339, 403] on div "Percentage of the Common Areas that has Heating/Cooling System: 0" at bounding box center [467, 402] width 881 height 28
drag, startPoint x: 70, startPoint y: 423, endPoint x: 303, endPoint y: 424, distance: 233.1
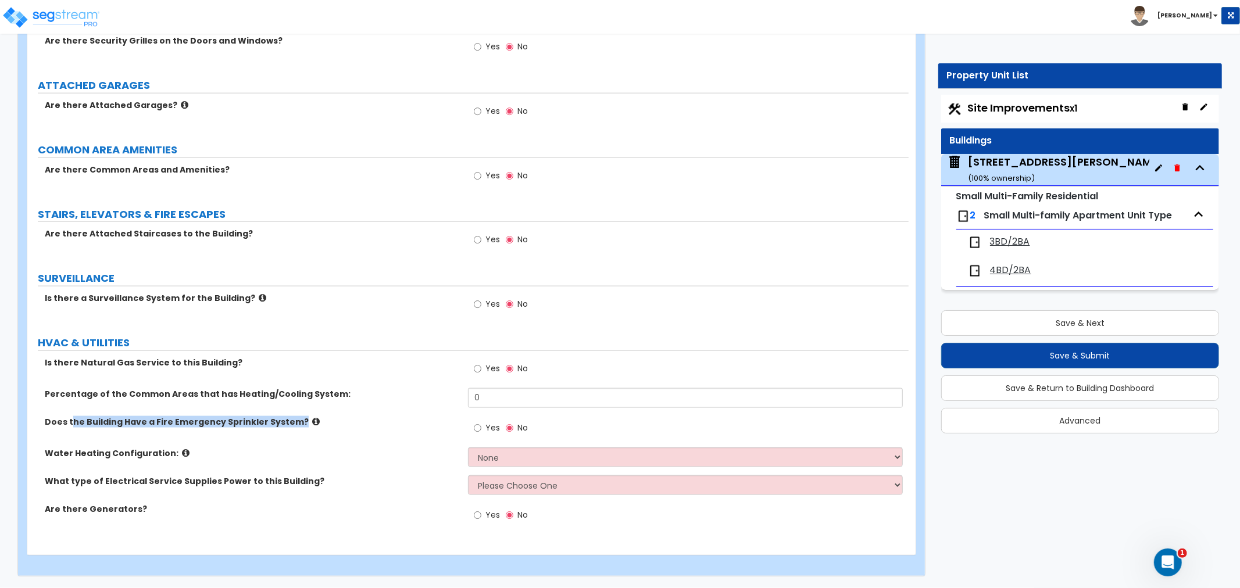
click at [303, 424] on label "Does the Building Have a Fire Emergency Sprinkler System?" at bounding box center [252, 422] width 414 height 12
drag, startPoint x: 67, startPoint y: 455, endPoint x: 242, endPoint y: 468, distance: 176.0
click at [242, 468] on div "Water Heating Configuration: None Water Heater for Multiple Units Water Heater …" at bounding box center [467, 462] width 881 height 28
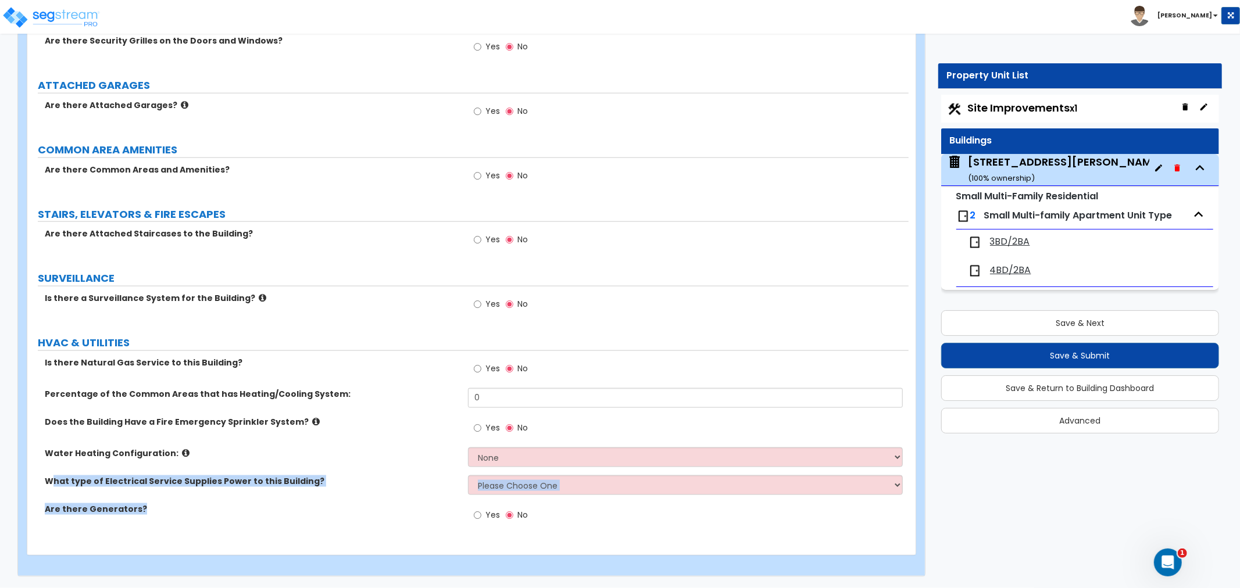
drag, startPoint x: 134, startPoint y: 491, endPoint x: 237, endPoint y: 513, distance: 105.1
click at [237, 513] on div "Is there Natural Gas Service to this Building? Yes No Percentage of the Common …" at bounding box center [468, 446] width 864 height 178
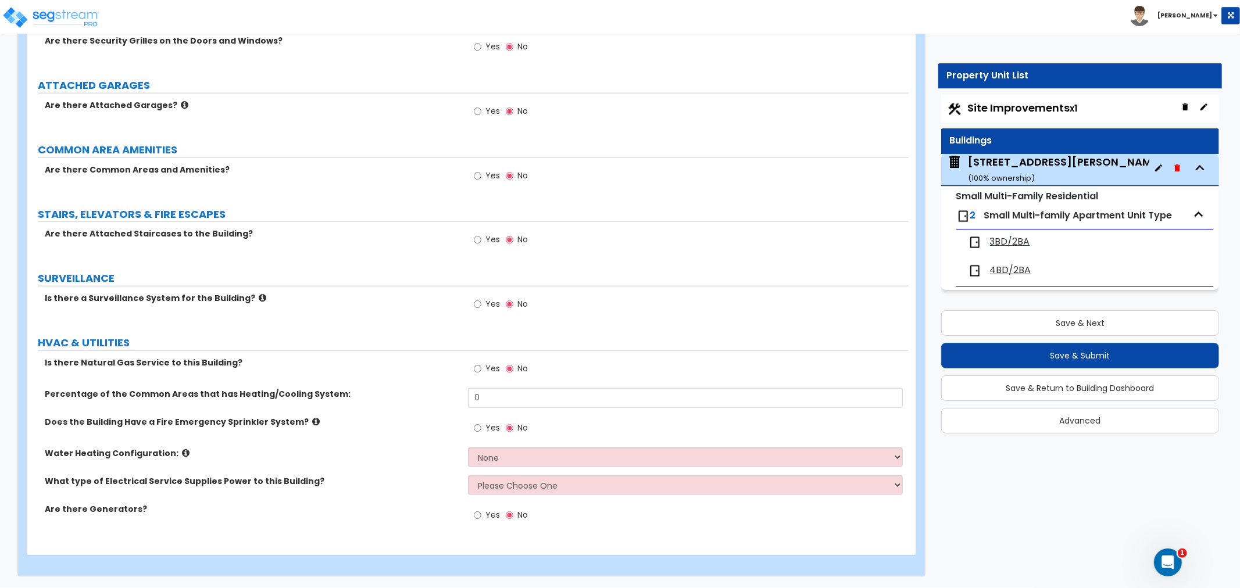
click at [347, 443] on div "Does the Building Have a Fire Emergency Sprinkler System? Yes No" at bounding box center [467, 431] width 881 height 31
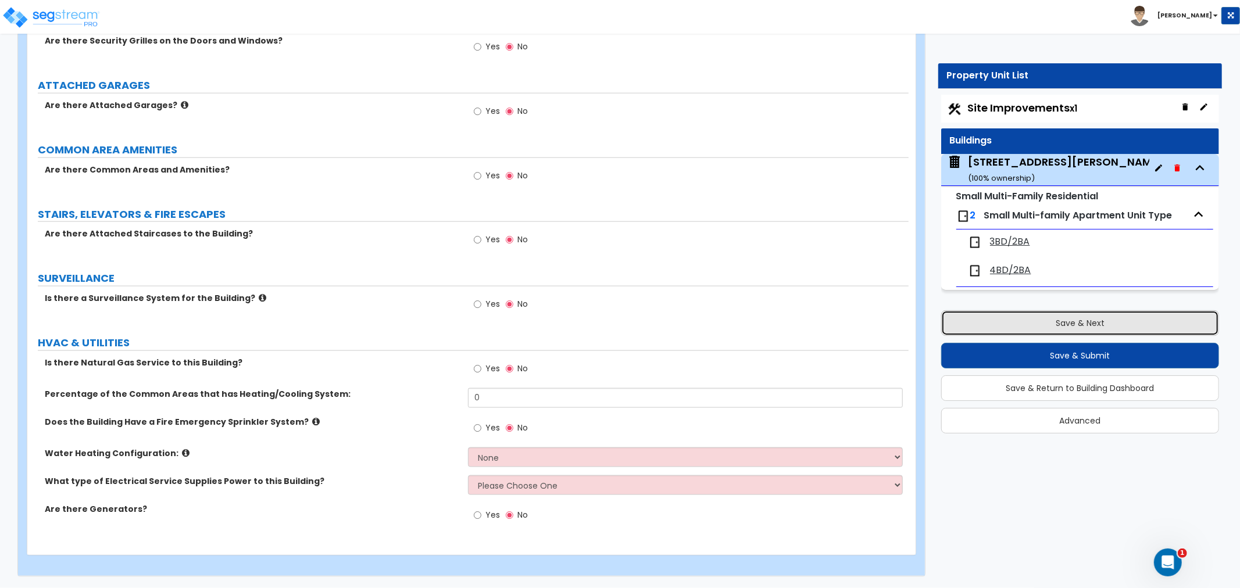
click at [1076, 323] on button "Save & Next" at bounding box center [1080, 323] width 278 height 26
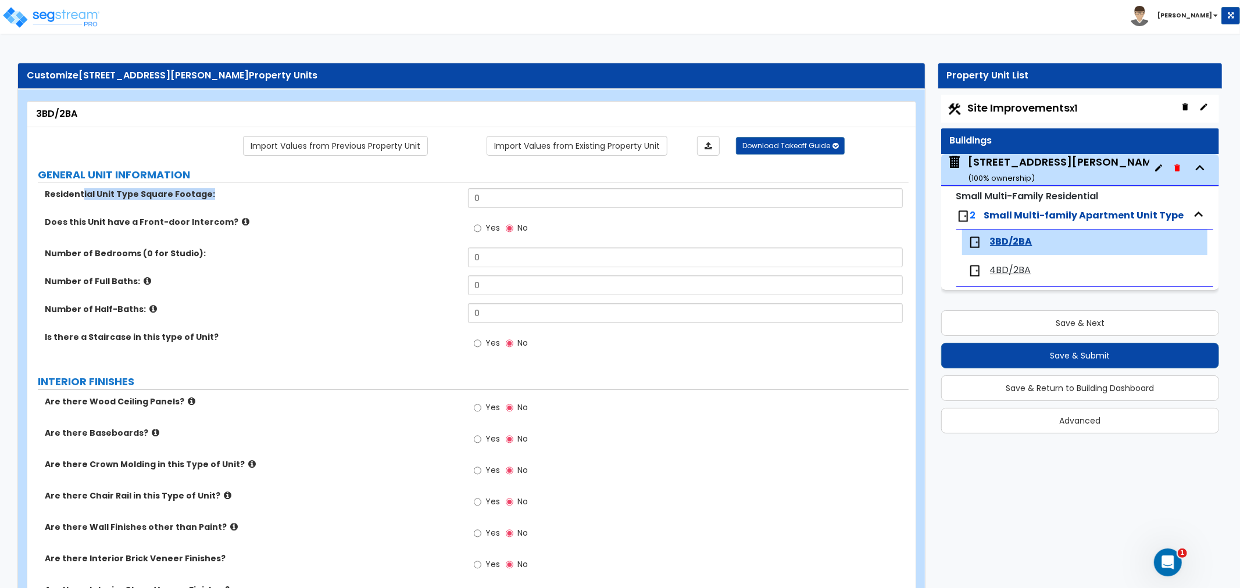
drag, startPoint x: 81, startPoint y: 205, endPoint x: 419, endPoint y: 210, distance: 337.7
click at [419, 210] on div "Residential Unit Type Square Footage: 0" at bounding box center [467, 202] width 881 height 28
drag, startPoint x: 30, startPoint y: 256, endPoint x: 532, endPoint y: 264, distance: 502.8
click at [532, 264] on div "Number of Bedrooms (0 for Studio): 0" at bounding box center [467, 262] width 881 height 28
drag, startPoint x: 45, startPoint y: 280, endPoint x: 275, endPoint y: 287, distance: 229.7
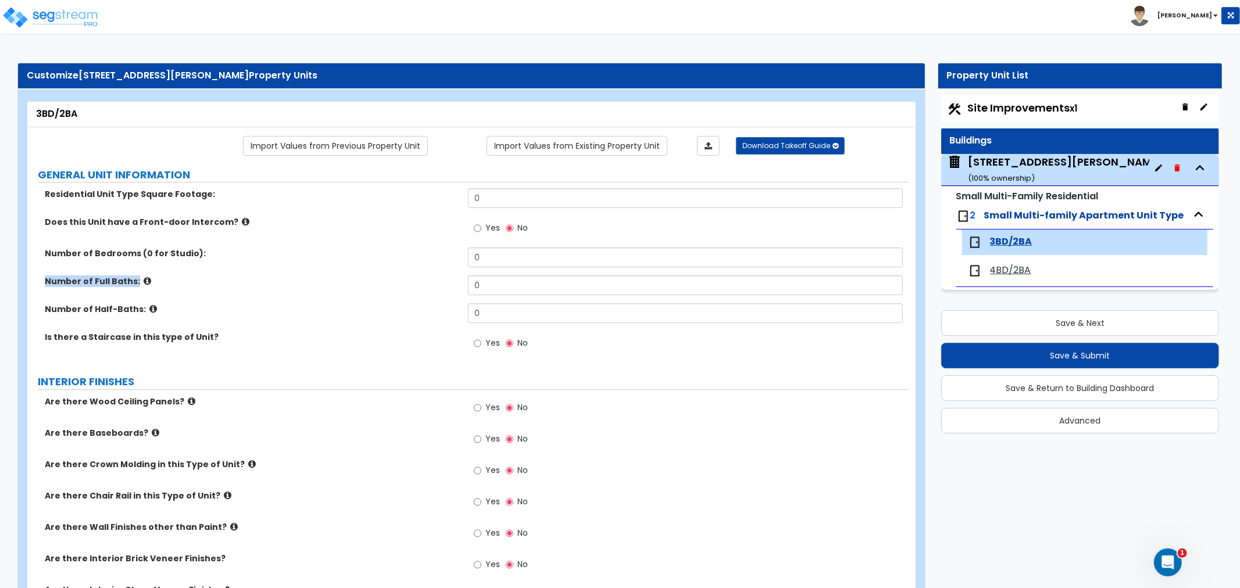
click at [282, 282] on label "Number of Full Baths:" at bounding box center [252, 282] width 414 height 12
drag, startPoint x: 55, startPoint y: 307, endPoint x: 250, endPoint y: 305, distance: 195.3
click at [250, 305] on label "Number of Half-Baths:" at bounding box center [252, 309] width 414 height 12
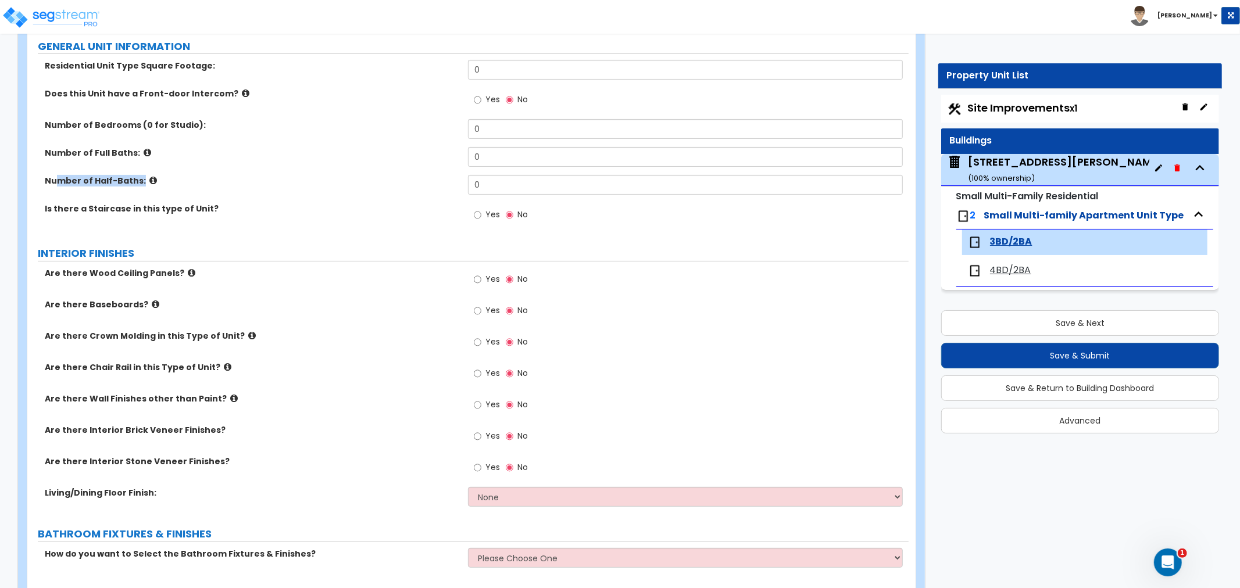
scroll to position [129, 0]
drag, startPoint x: 44, startPoint y: 205, endPoint x: 230, endPoint y: 215, distance: 186.8
click at [230, 215] on div "Is there a Staircase in this type of Unit? Yes No" at bounding box center [467, 217] width 881 height 31
click at [413, 213] on label "Is there a Staircase in this type of Unit?" at bounding box center [252, 208] width 414 height 12
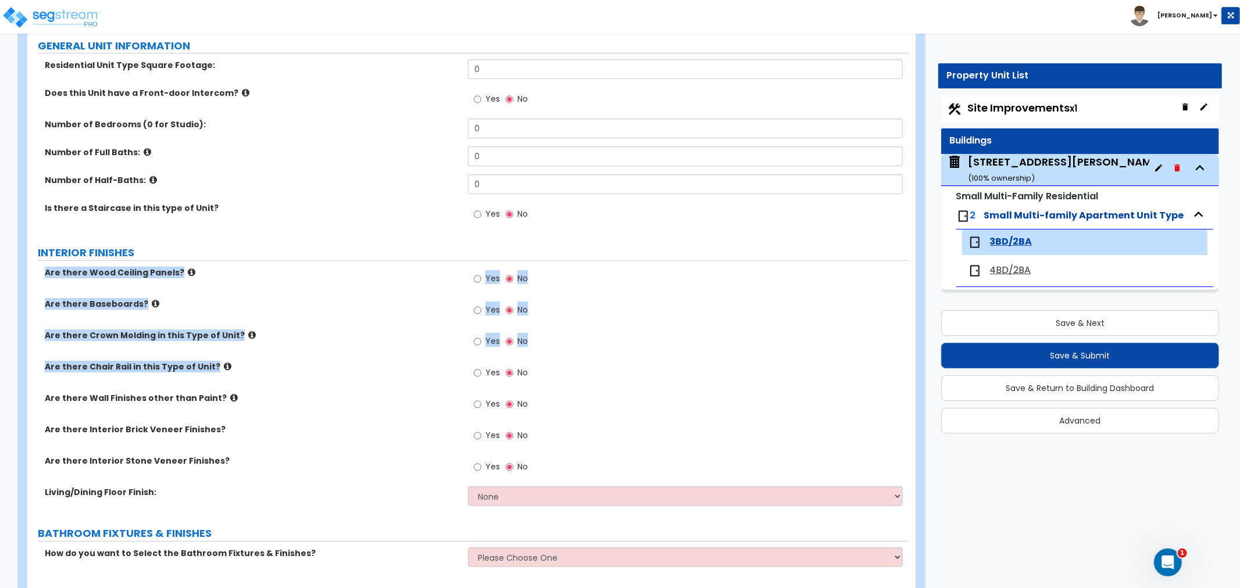
drag, startPoint x: 37, startPoint y: 273, endPoint x: 260, endPoint y: 391, distance: 252.0
click at [260, 391] on div "Are there Wood Ceiling Panels? Yes No Are there Baseboards? Yes No Are there Cr…" at bounding box center [468, 391] width 864 height 248
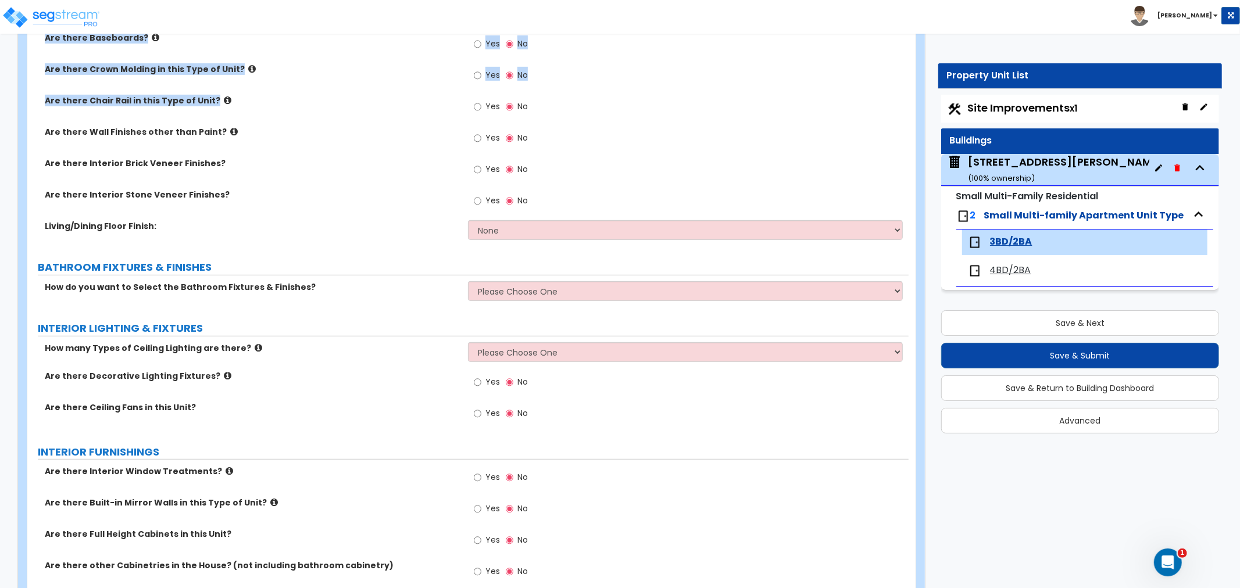
scroll to position [0, 0]
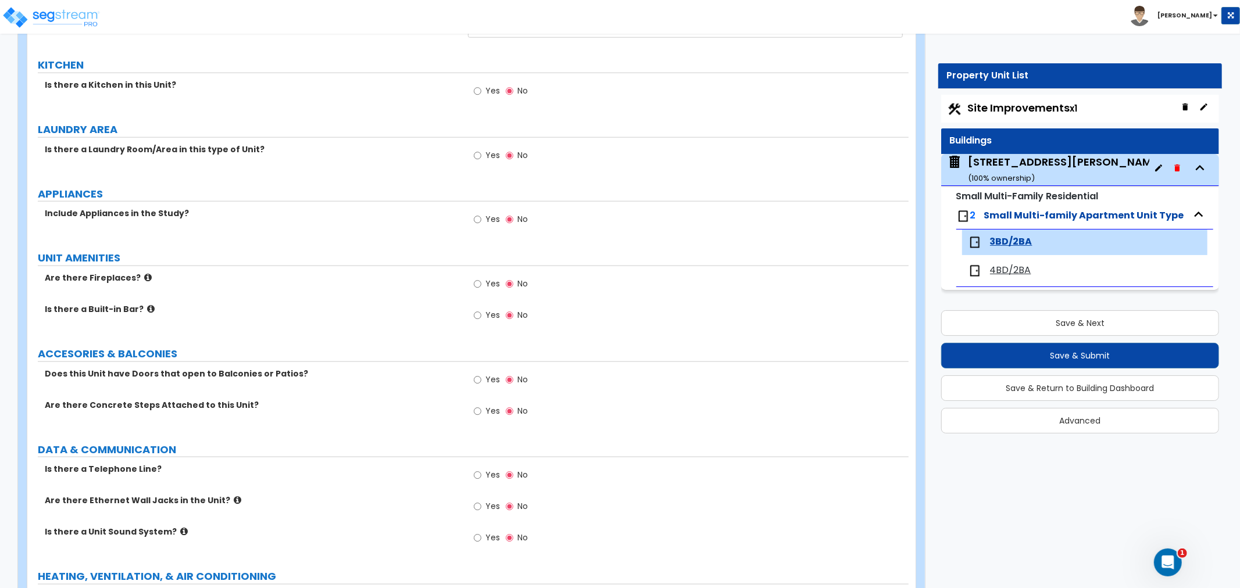
scroll to position [1053, 0]
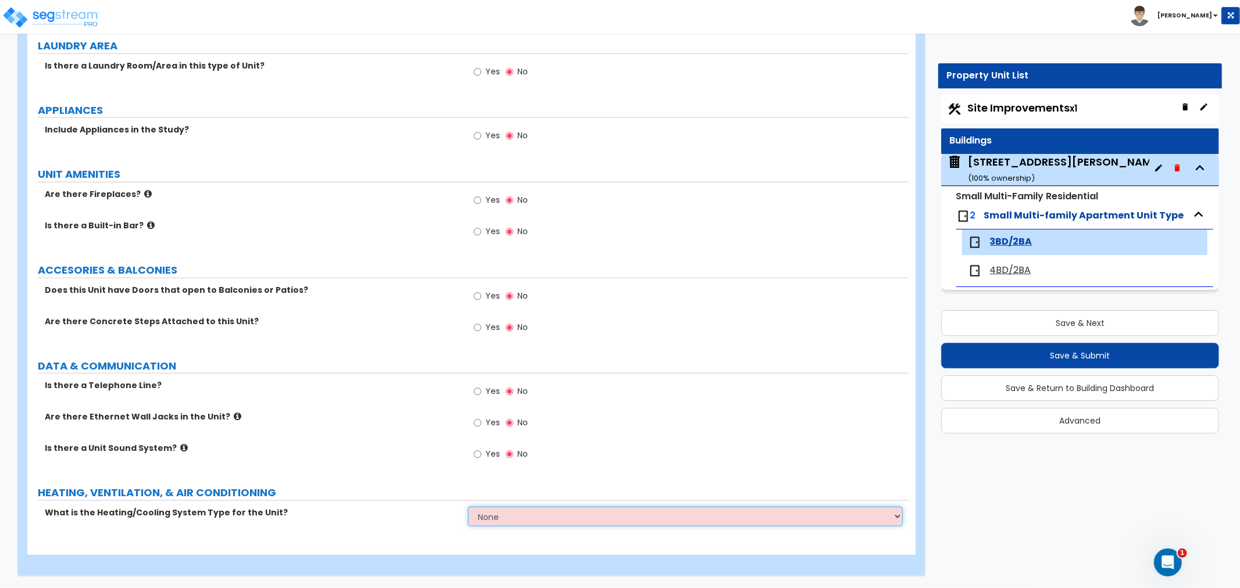
click at [654, 523] on select "None Heat Only Centralized Heating & Cooling Thru Wall Air Conditioners Mini Sp…" at bounding box center [685, 517] width 435 height 20
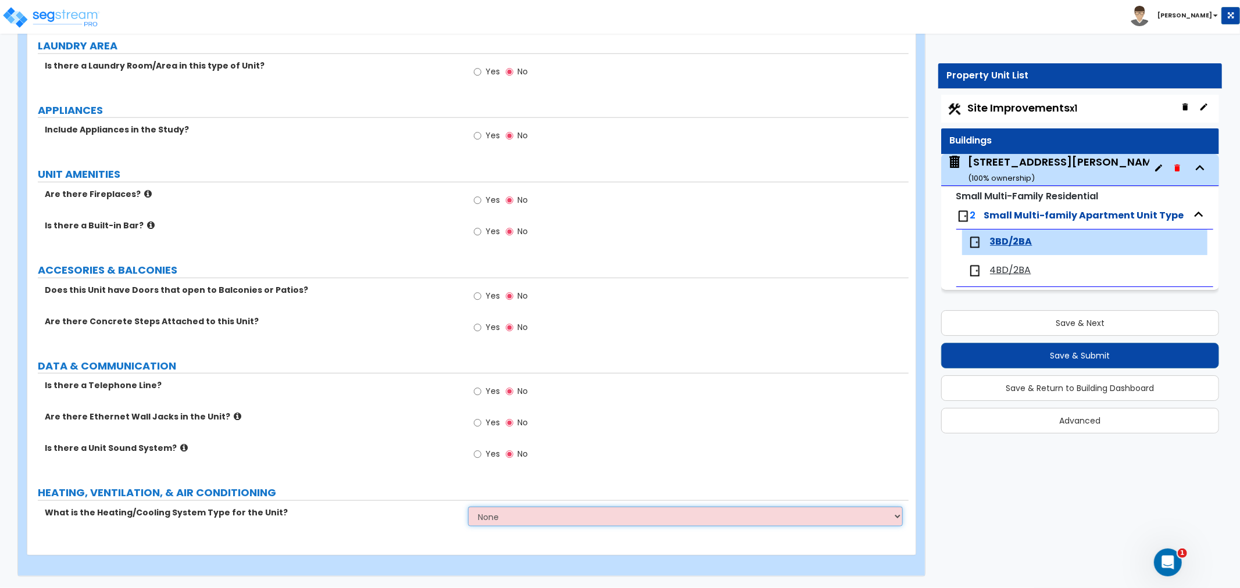
click at [627, 513] on select "None Heat Only Centralized Heating & Cooling Thru Wall Air Conditioners Mini Sp…" at bounding box center [685, 517] width 435 height 20
click at [533, 515] on select "None Heat Only Centralized Heating & Cooling Thru Wall Air Conditioners Mini Sp…" at bounding box center [685, 517] width 435 height 20
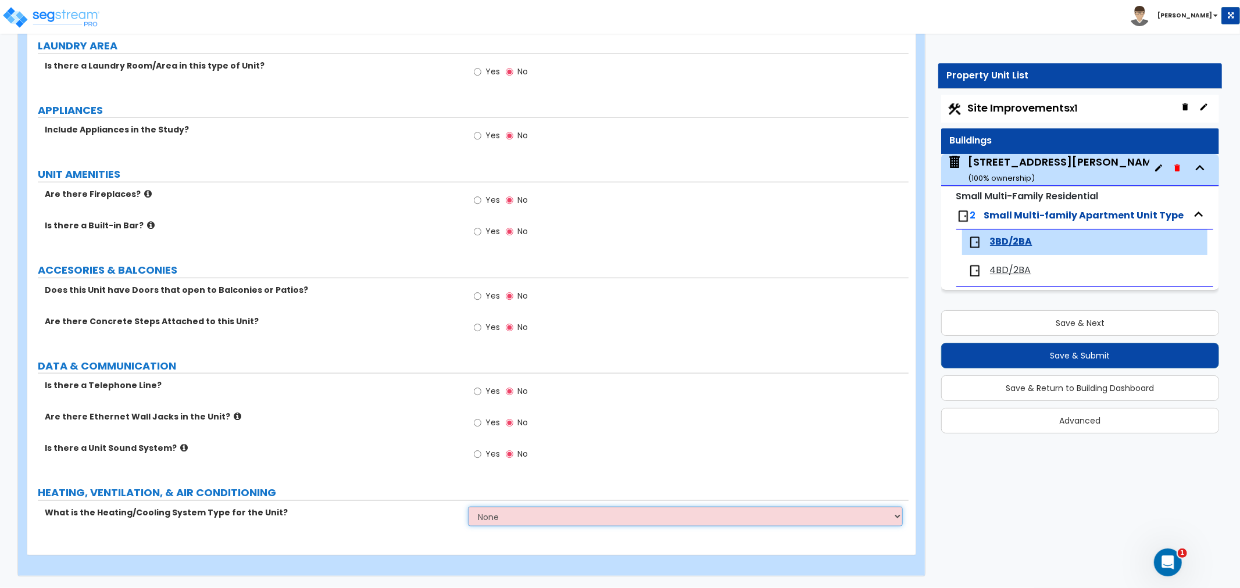
click at [746, 520] on select "None Heat Only Centralized Heating & Cooling Thru Wall Air Conditioners Mini Sp…" at bounding box center [685, 517] width 435 height 20
select select "1"
click at [468, 507] on select "None Heat Only Centralized Heating & Cooling Thru Wall Air Conditioners Mini Sp…" at bounding box center [685, 517] width 435 height 20
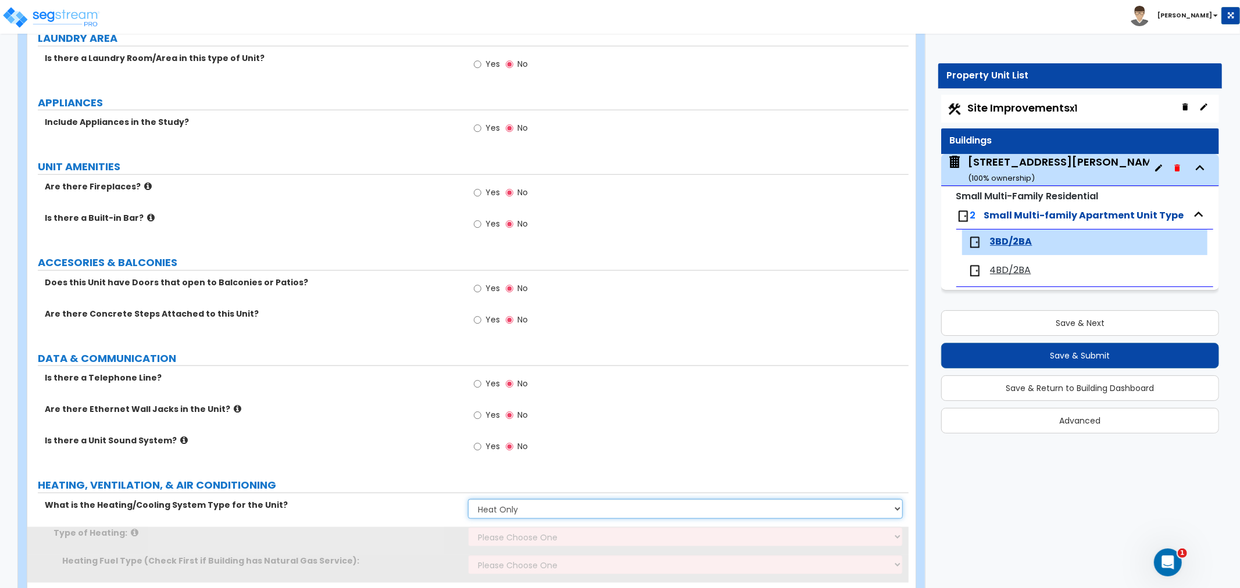
scroll to position [1108, 0]
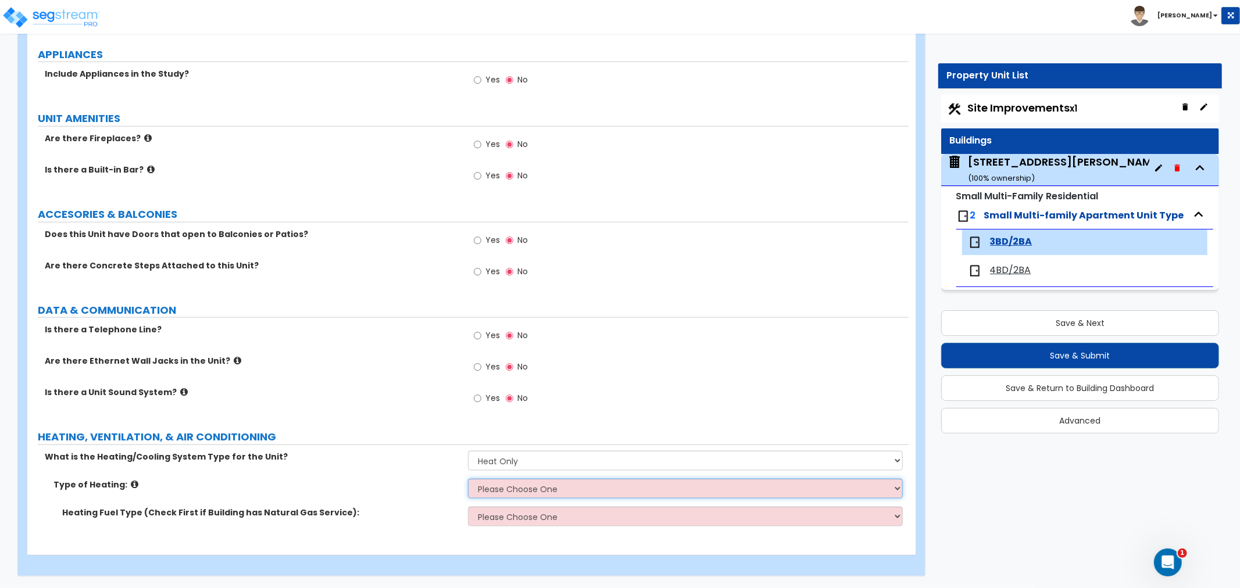
click at [618, 486] on select "Please Choose One Wall Heater Electric Baseboard Heater Hydronic Heating Radian…" at bounding box center [685, 489] width 435 height 20
click at [468, 479] on select "Please Choose One Wall Heater Electric Baseboard Heater Hydronic Heating Radian…" at bounding box center [685, 489] width 435 height 20
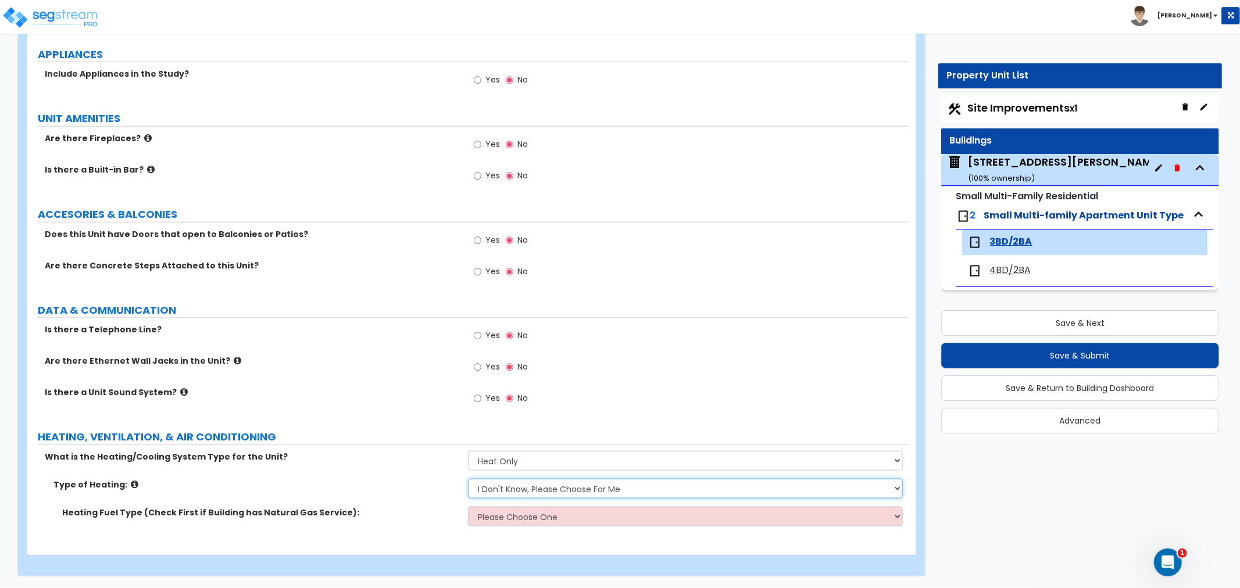
click at [545, 491] on select "Please Choose One Wall Heater Electric Baseboard Heater Hydronic Heating Radian…" at bounding box center [685, 489] width 435 height 20
select select "4"
click at [468, 479] on select "Please Choose One Wall Heater Electric Baseboard Heater Hydronic Heating Radian…" at bounding box center [685, 489] width 435 height 20
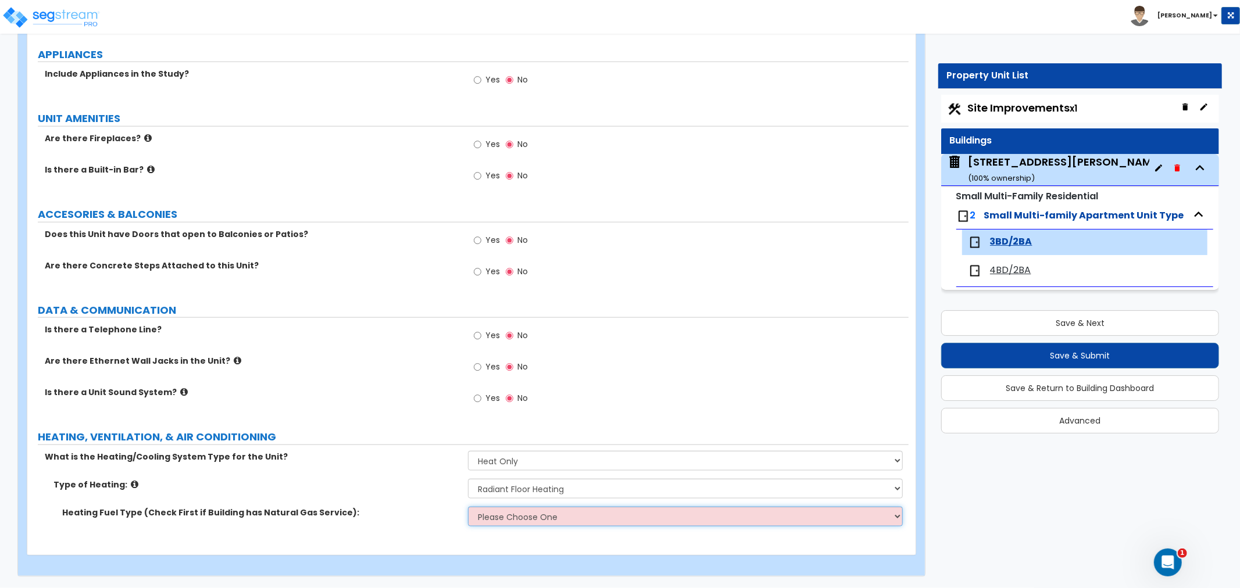
click at [511, 517] on select "Please Choose One Gas Electric" at bounding box center [685, 517] width 435 height 20
click at [612, 518] on select "Please Choose One Gas Electric" at bounding box center [685, 517] width 435 height 20
select select "1"
click at [468, 507] on select "Please Choose One Gas Electric" at bounding box center [685, 517] width 435 height 20
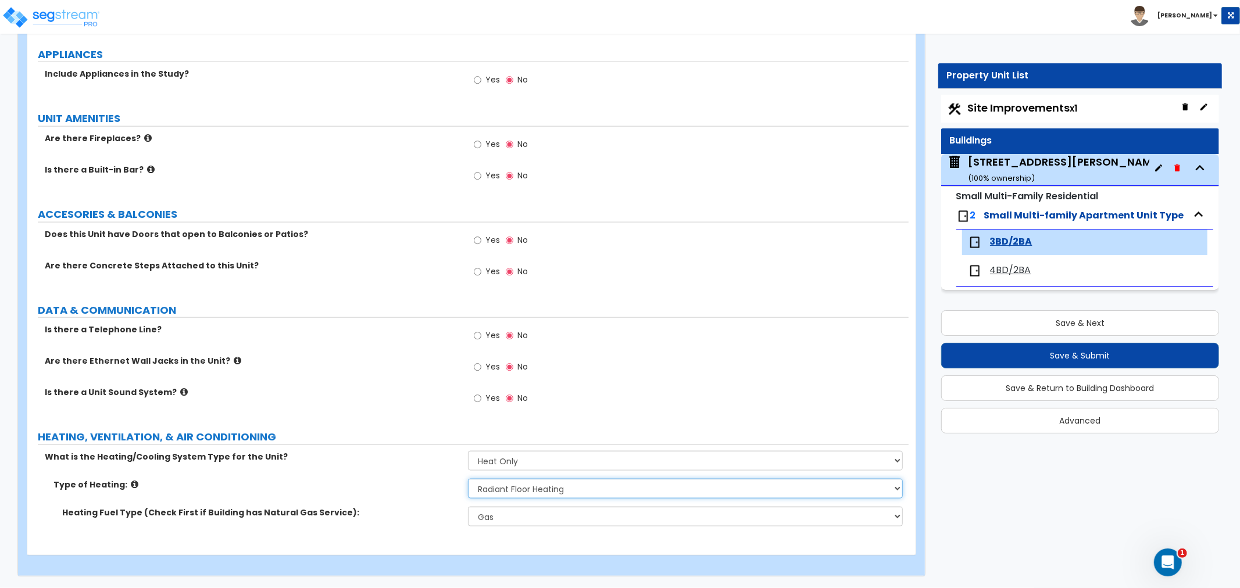
click at [593, 486] on select "Please Choose One Wall Heater Electric Baseboard Heater Hydronic Heating Radian…" at bounding box center [685, 489] width 435 height 20
click at [477, 334] on input "Yes" at bounding box center [478, 336] width 8 height 13
radio input "true"
click at [474, 364] on input "Yes" at bounding box center [478, 367] width 8 height 13
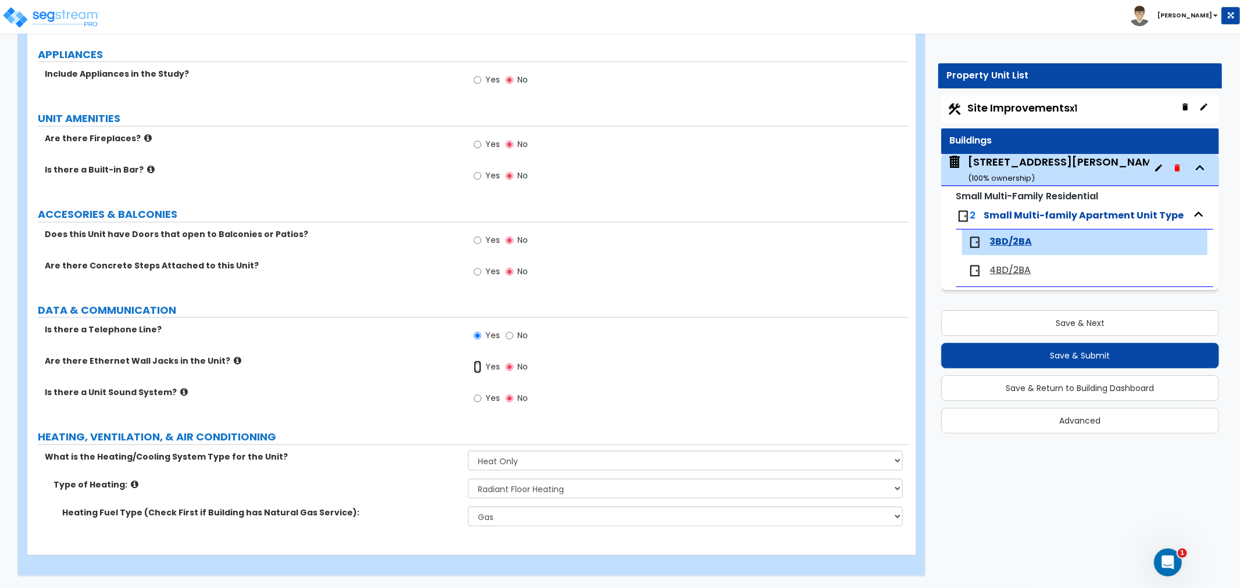
radio input "true"
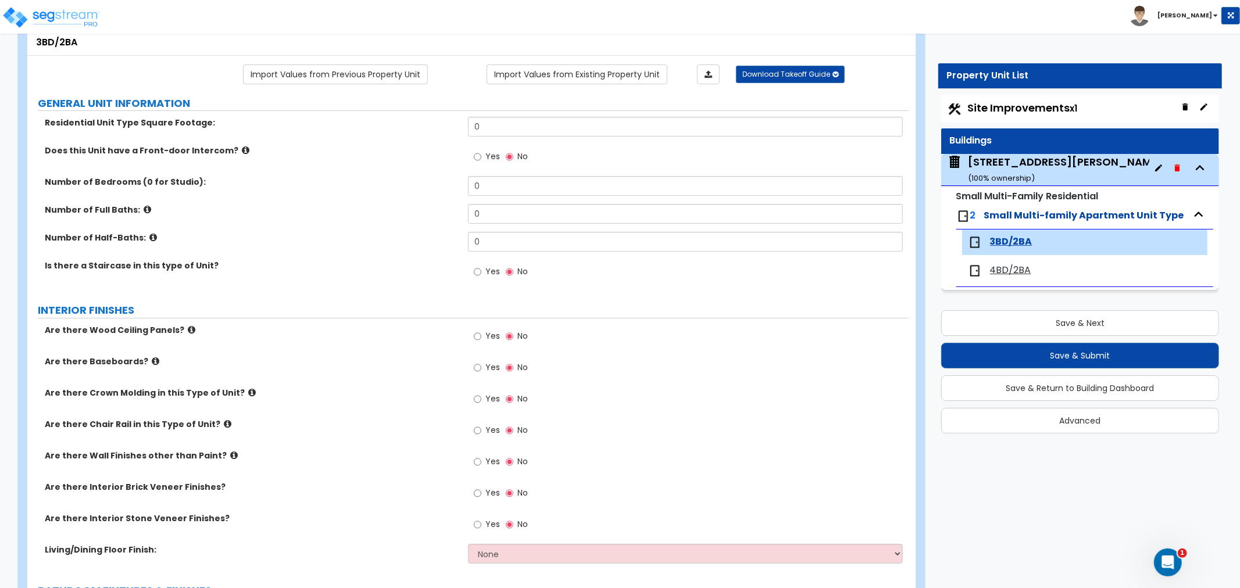
scroll to position [129, 0]
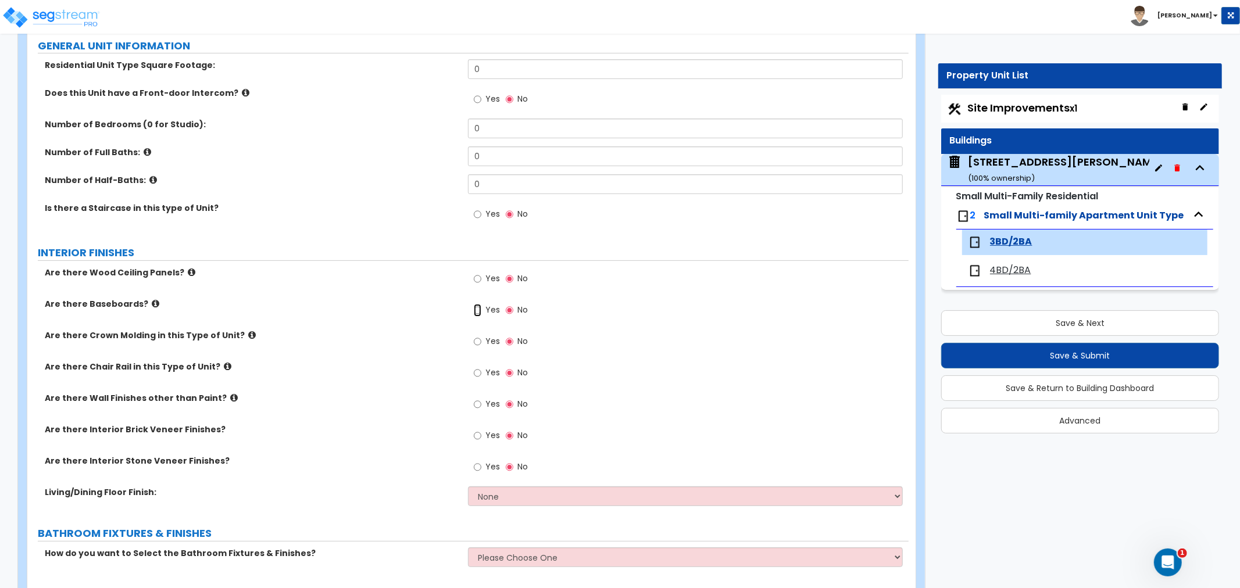
click at [481, 310] on input "Yes" at bounding box center [478, 310] width 8 height 13
radio input "true"
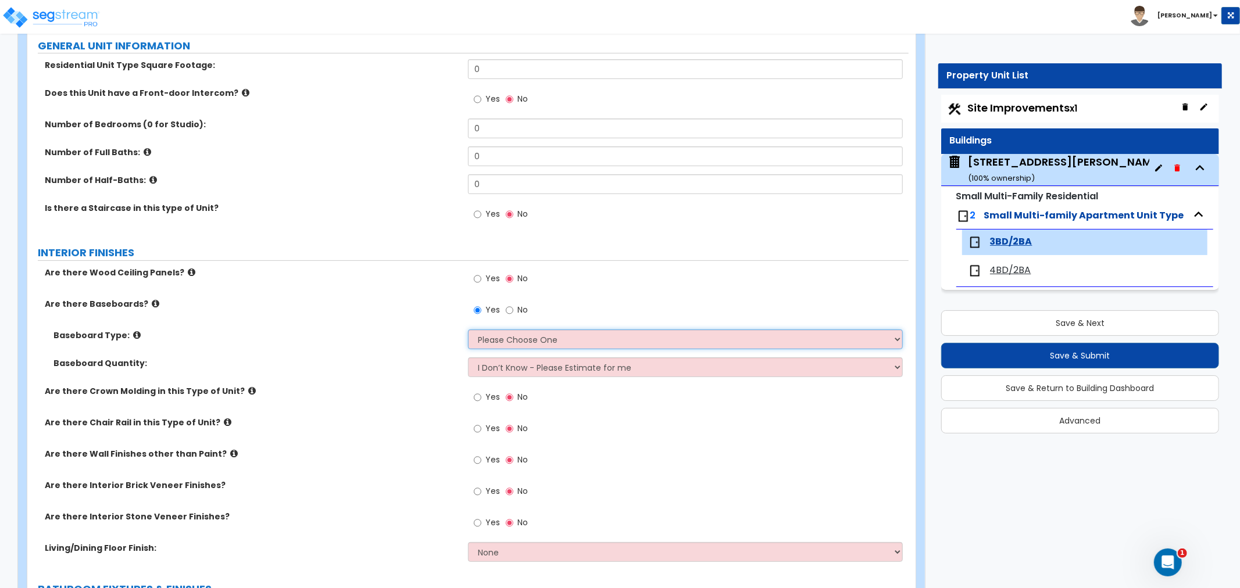
click at [500, 339] on select "Please Choose One Wood Vinyl Carpet Tile" at bounding box center [685, 340] width 435 height 20
select select "1"
click at [468, 330] on select "Please Choose One Wood Vinyl Carpet Tile" at bounding box center [685, 340] width 435 height 20
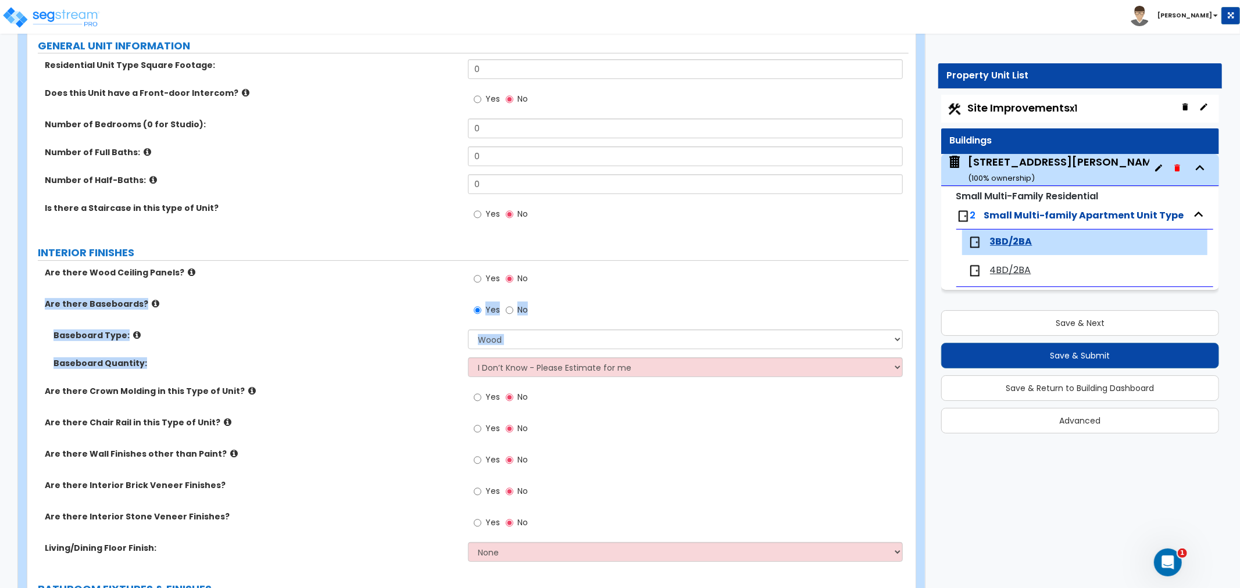
drag, startPoint x: 48, startPoint y: 301, endPoint x: 789, endPoint y: 392, distance: 747.2
click at [791, 375] on div "Are there Wood Ceiling Panels? Yes No Are there Baseboards? Yes No Baseboard Ty…" at bounding box center [468, 418] width 864 height 303
click at [787, 400] on div "Yes No" at bounding box center [688, 400] width 441 height 31
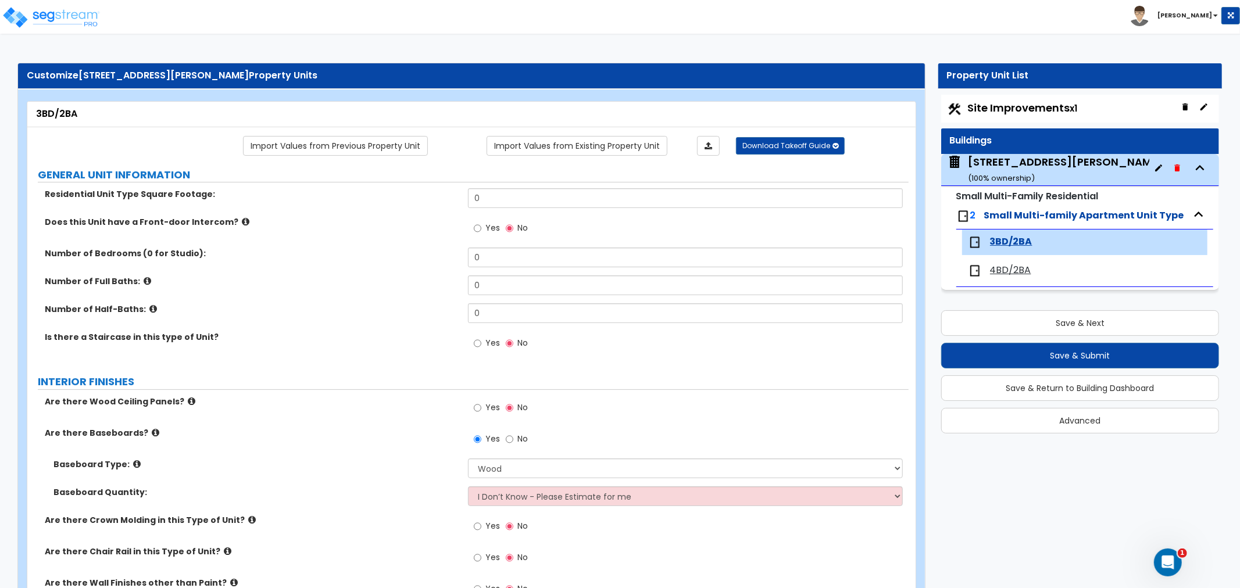
scroll to position [323, 0]
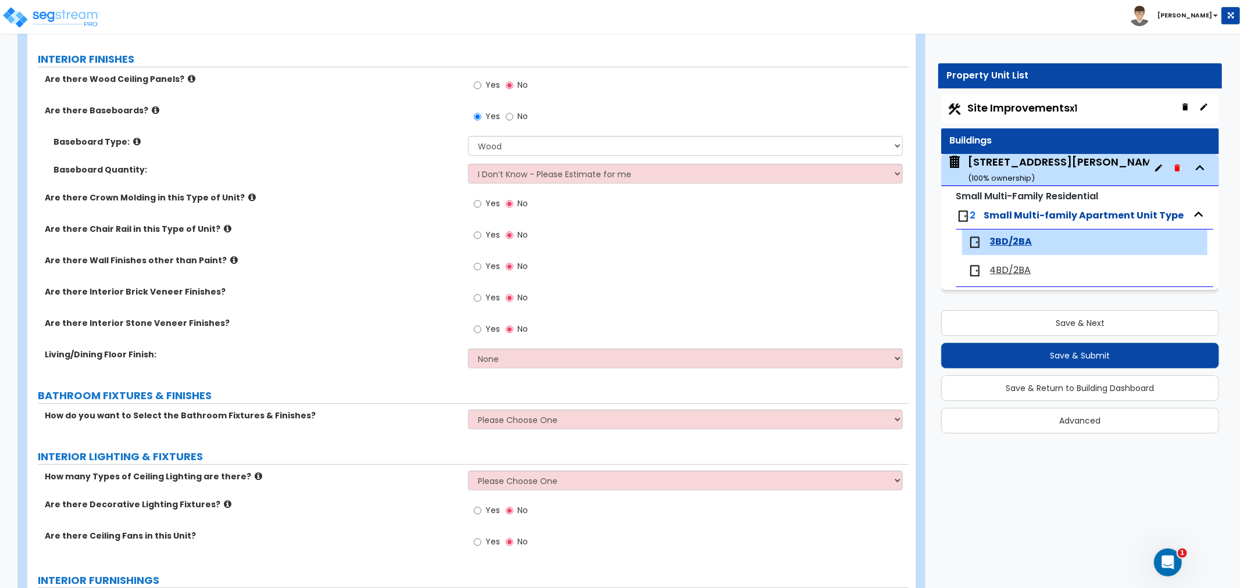
click at [369, 287] on label "Are there Interior Brick Veneer Finishes?" at bounding box center [252, 292] width 414 height 12
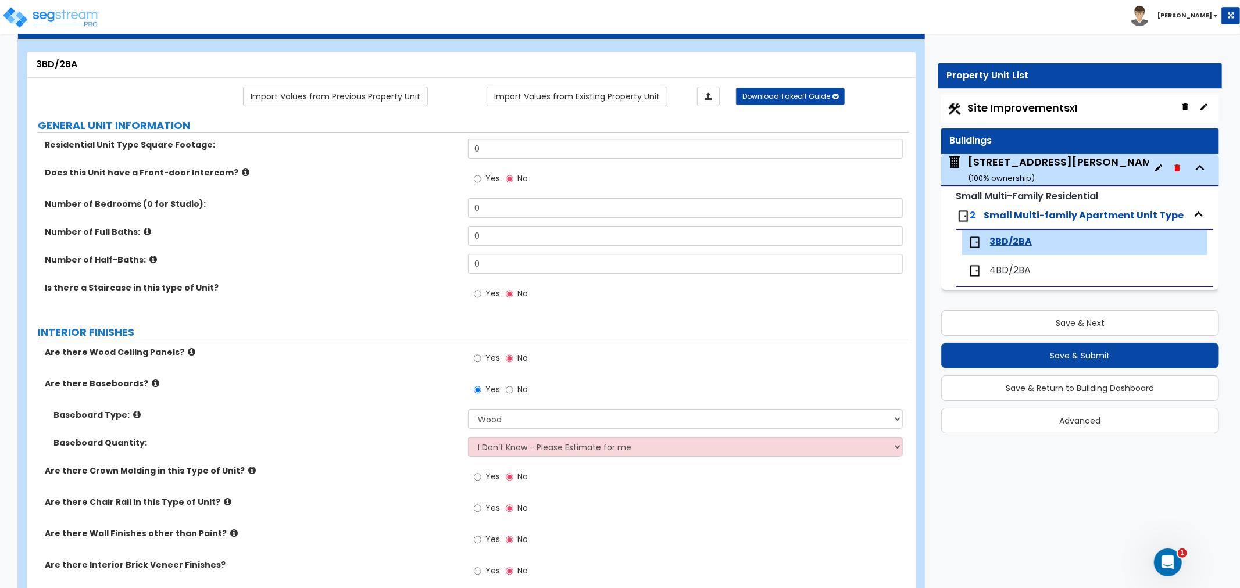
scroll to position [0, 0]
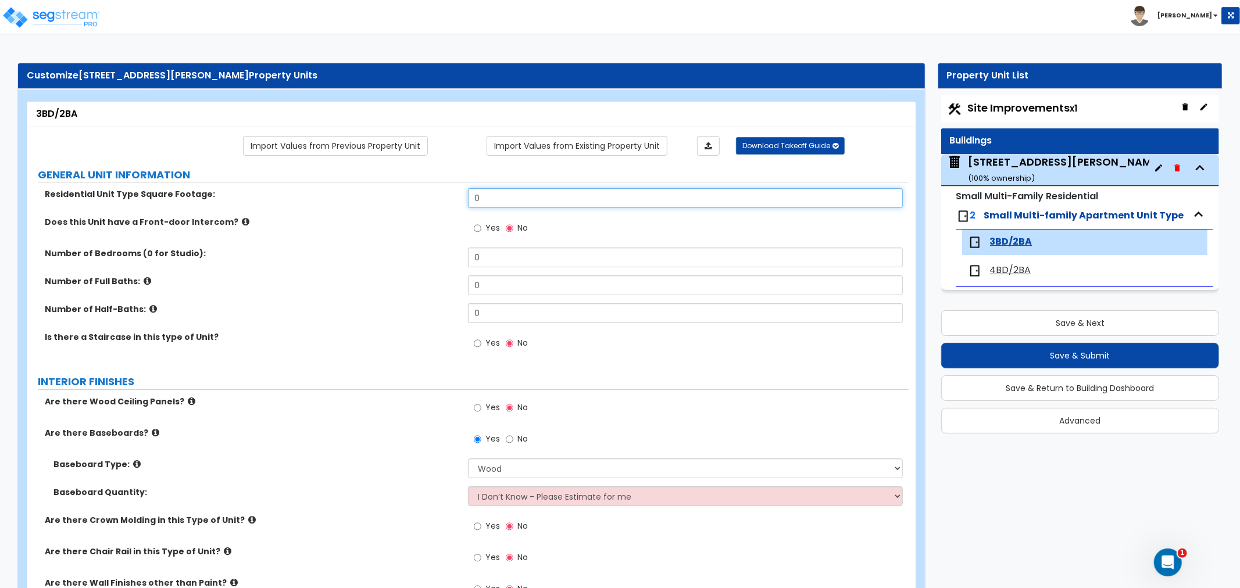
drag, startPoint x: 488, startPoint y: 201, endPoint x: 450, endPoint y: 212, distance: 39.4
click at [450, 212] on div "Residential Unit Type Square Footage: 0" at bounding box center [467, 202] width 881 height 28
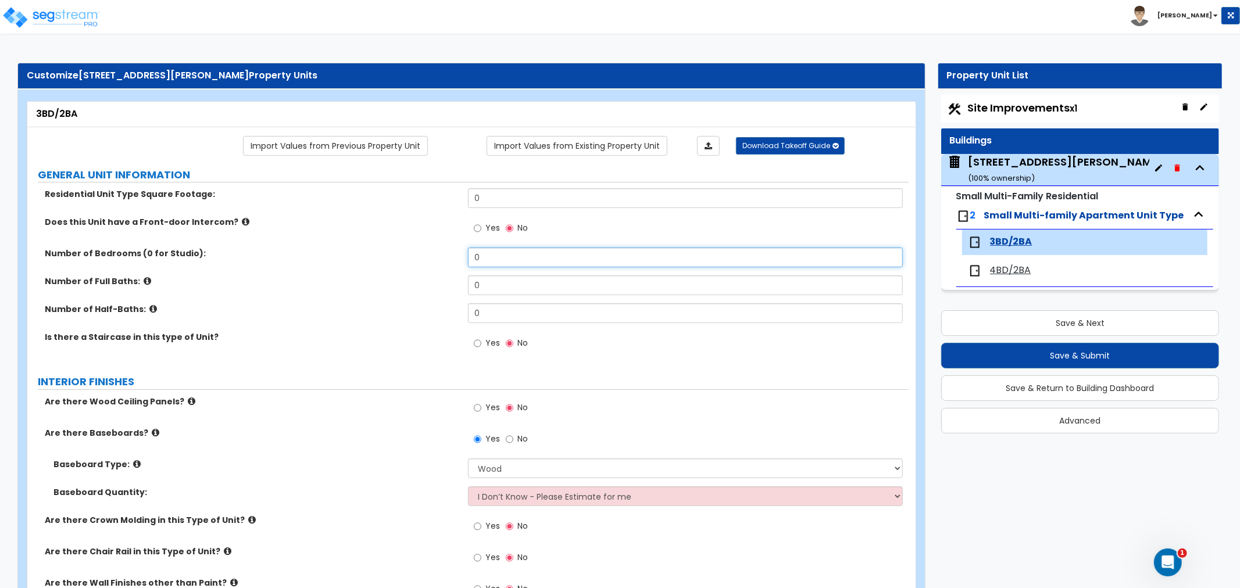
drag, startPoint x: 499, startPoint y: 259, endPoint x: 426, endPoint y: 269, distance: 73.4
click at [428, 269] on div "Number of Bedrooms (0 for Studio): 0" at bounding box center [467, 262] width 881 height 28
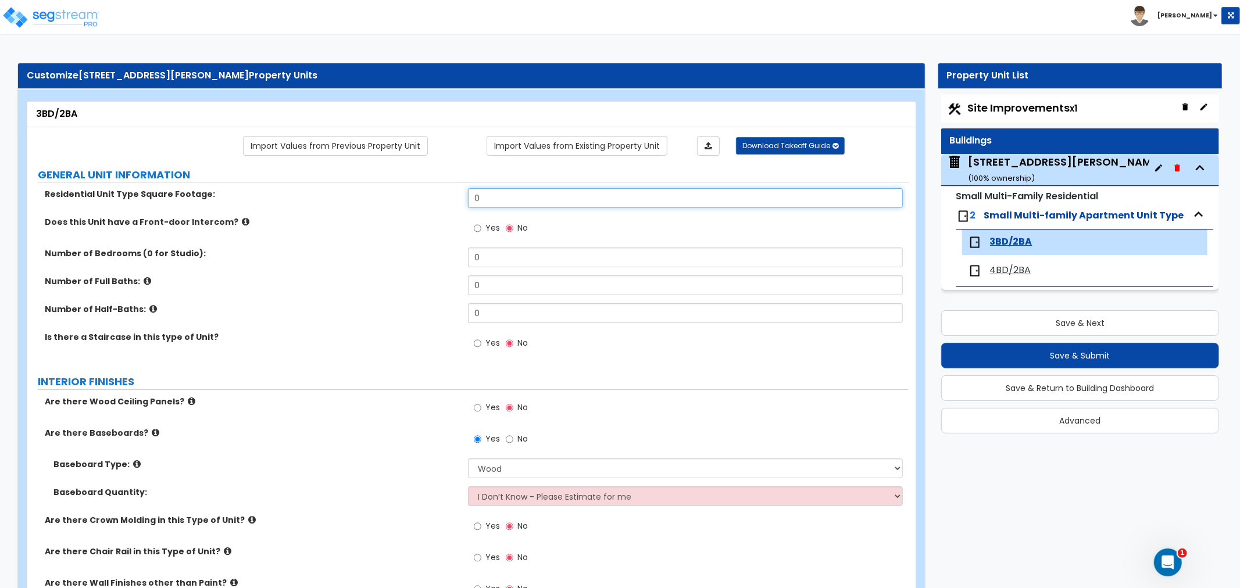
drag, startPoint x: 517, startPoint y: 199, endPoint x: 429, endPoint y: 205, distance: 88.6
click at [429, 205] on div "Residential Unit Type Square Footage: 0" at bounding box center [467, 202] width 881 height 28
click at [416, 292] on div "Number of Full Baths: 0" at bounding box center [467, 290] width 881 height 28
drag, startPoint x: 490, startPoint y: 199, endPoint x: 442, endPoint y: 201, distance: 47.7
click at [442, 201] on div "Residential Unit Type Square Footage: 0" at bounding box center [467, 202] width 881 height 28
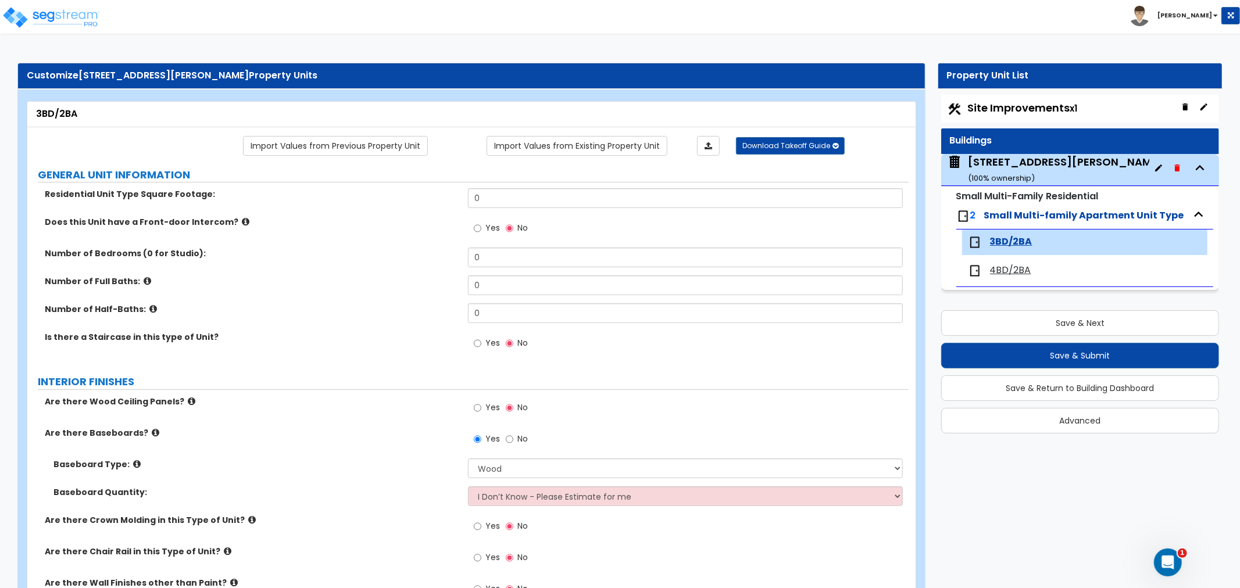
click at [455, 212] on div "Residential Unit Type Square Footage: 0" at bounding box center [467, 202] width 881 height 28
click at [410, 343] on label "Is there a Staircase in this type of Unit?" at bounding box center [252, 337] width 414 height 12
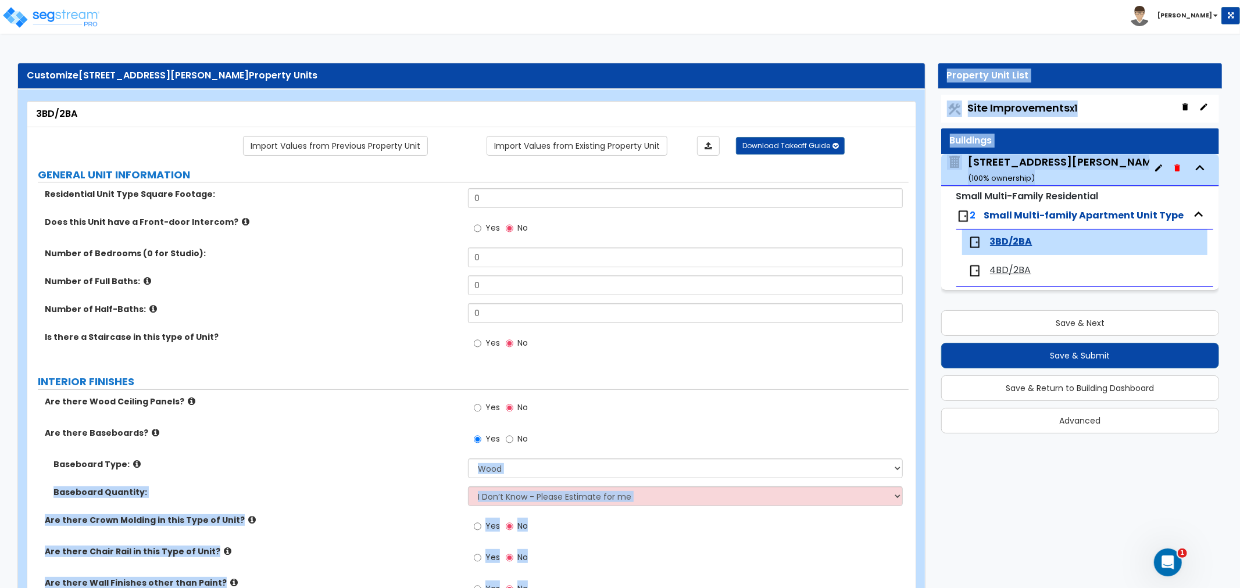
drag, startPoint x: 955, startPoint y: 194, endPoint x: 1215, endPoint y: 485, distance: 390.3
